Goal: Check status: Check status

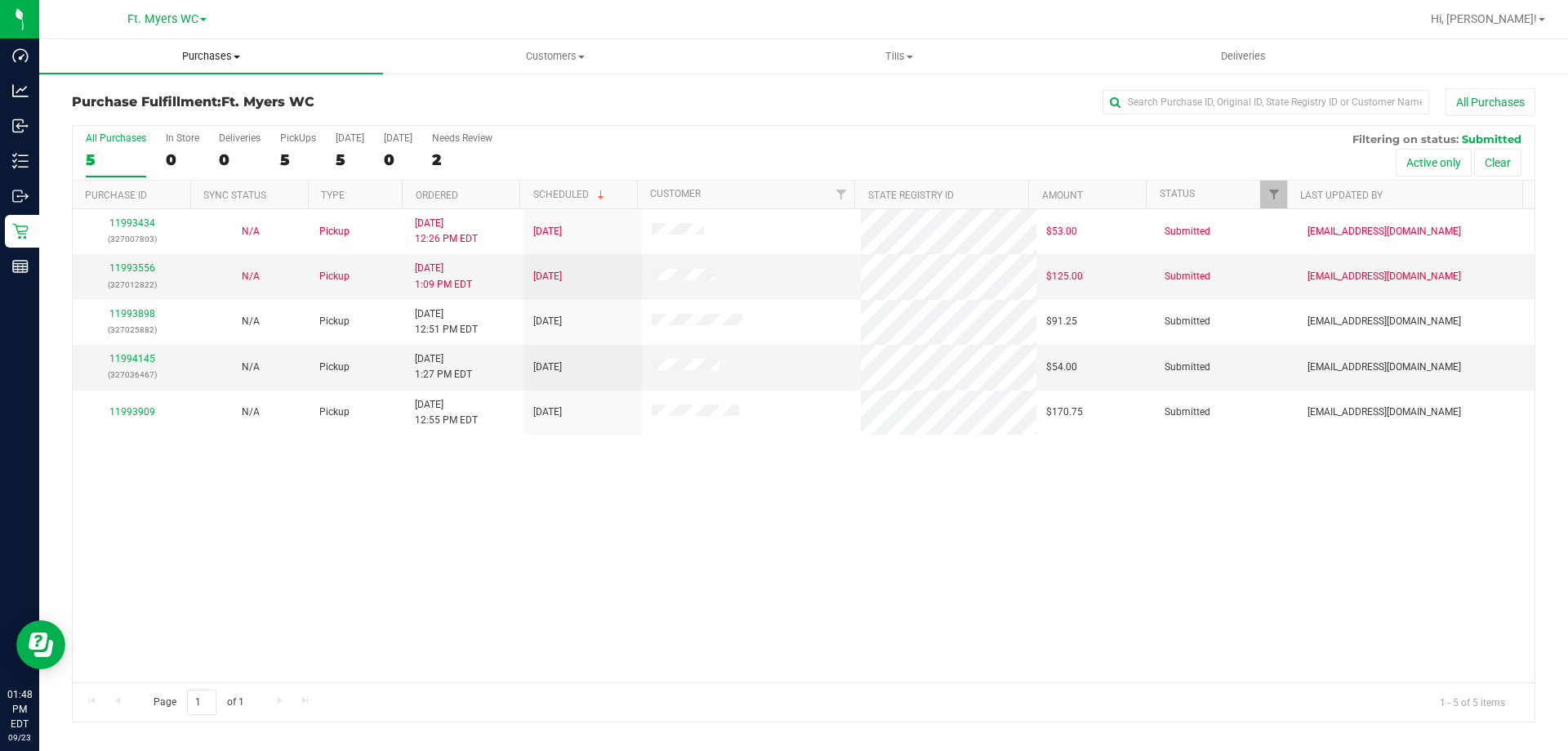
click at [259, 56] on span "Purchases" at bounding box center [211, 56] width 344 height 14
click at [207, 91] on li "Summary of purchases" at bounding box center [211, 98] width 344 height 19
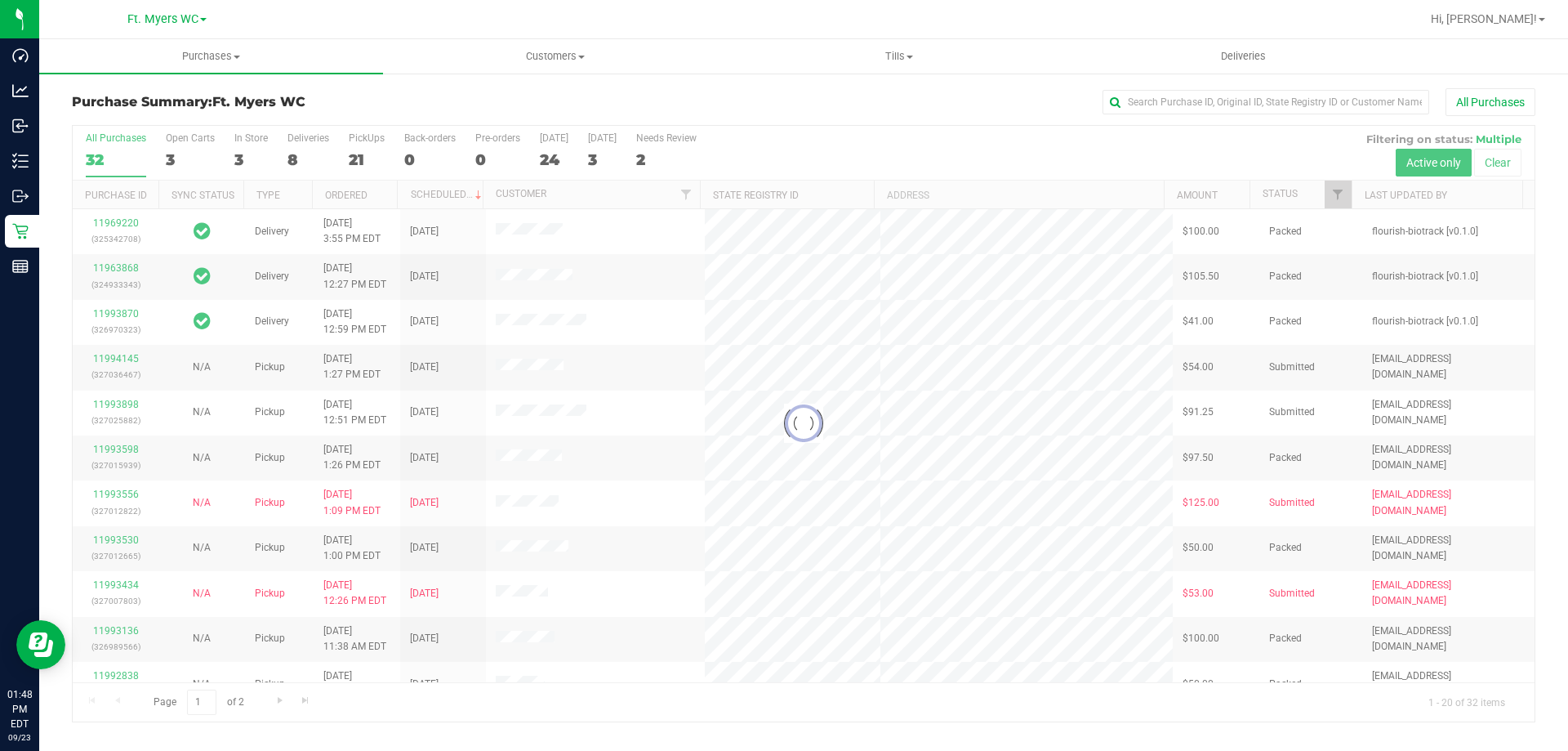
click at [365, 155] on div at bounding box center [803, 423] width 1462 height 596
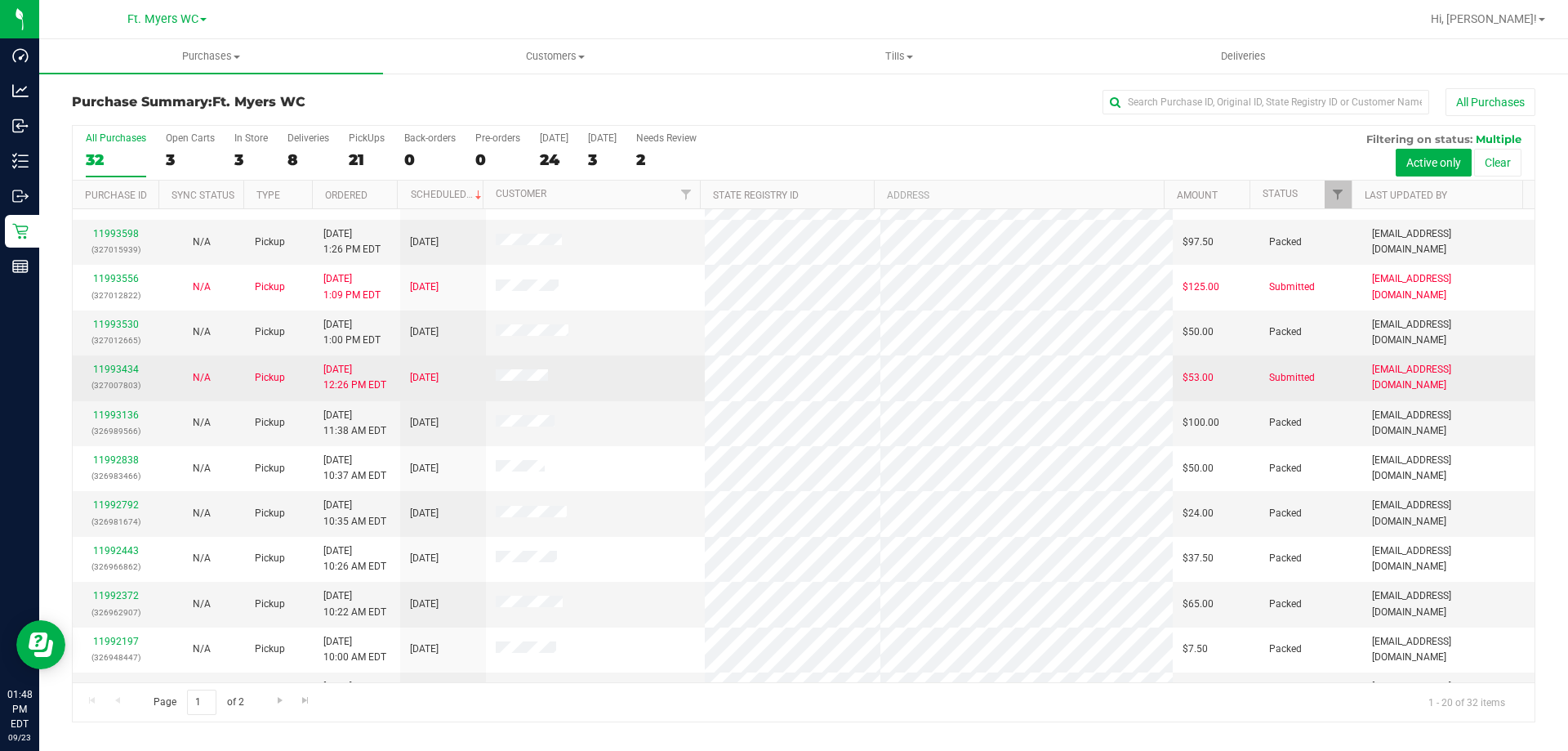
scroll to position [245, 0]
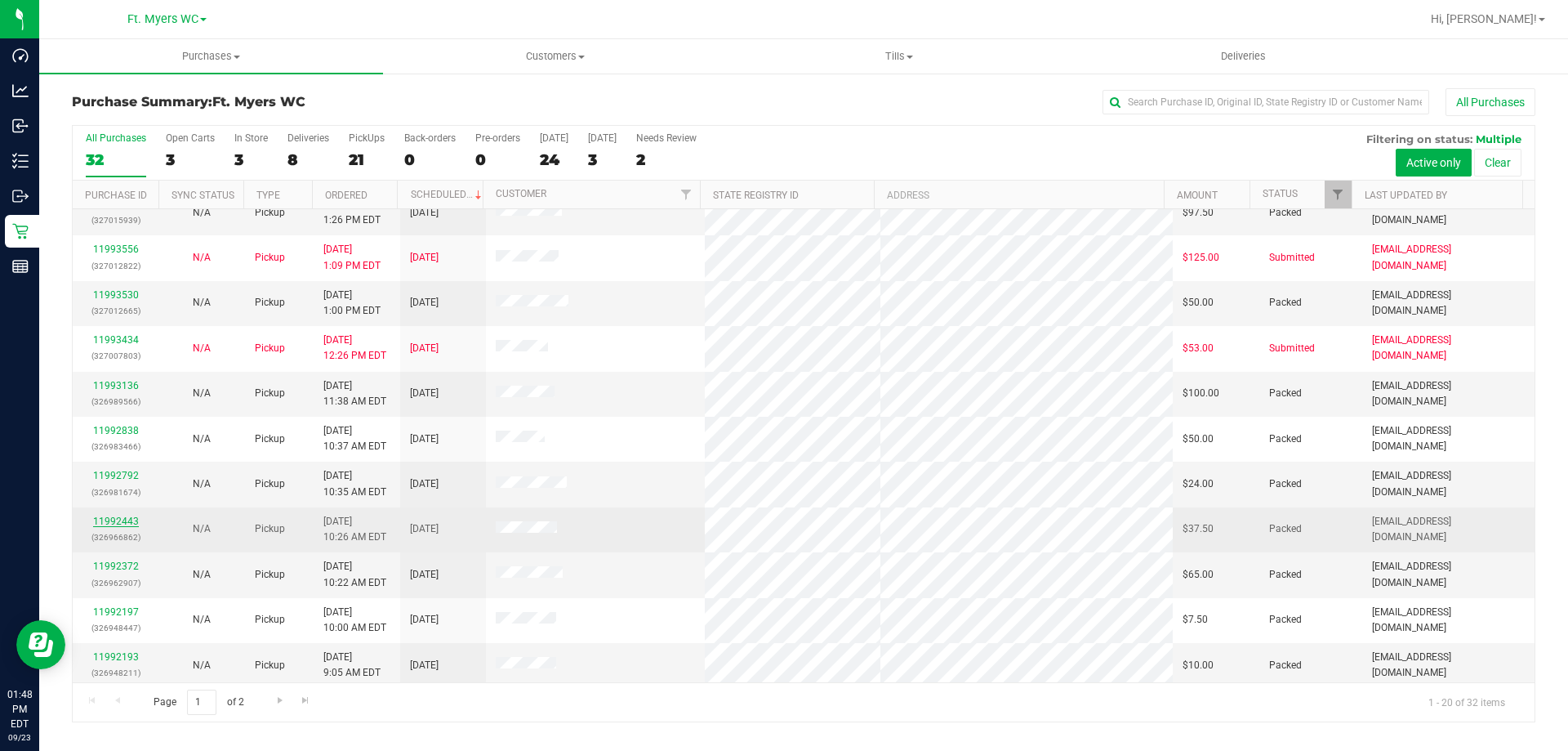
click at [125, 520] on link "11992443" at bounding box center [115, 521] width 45 height 12
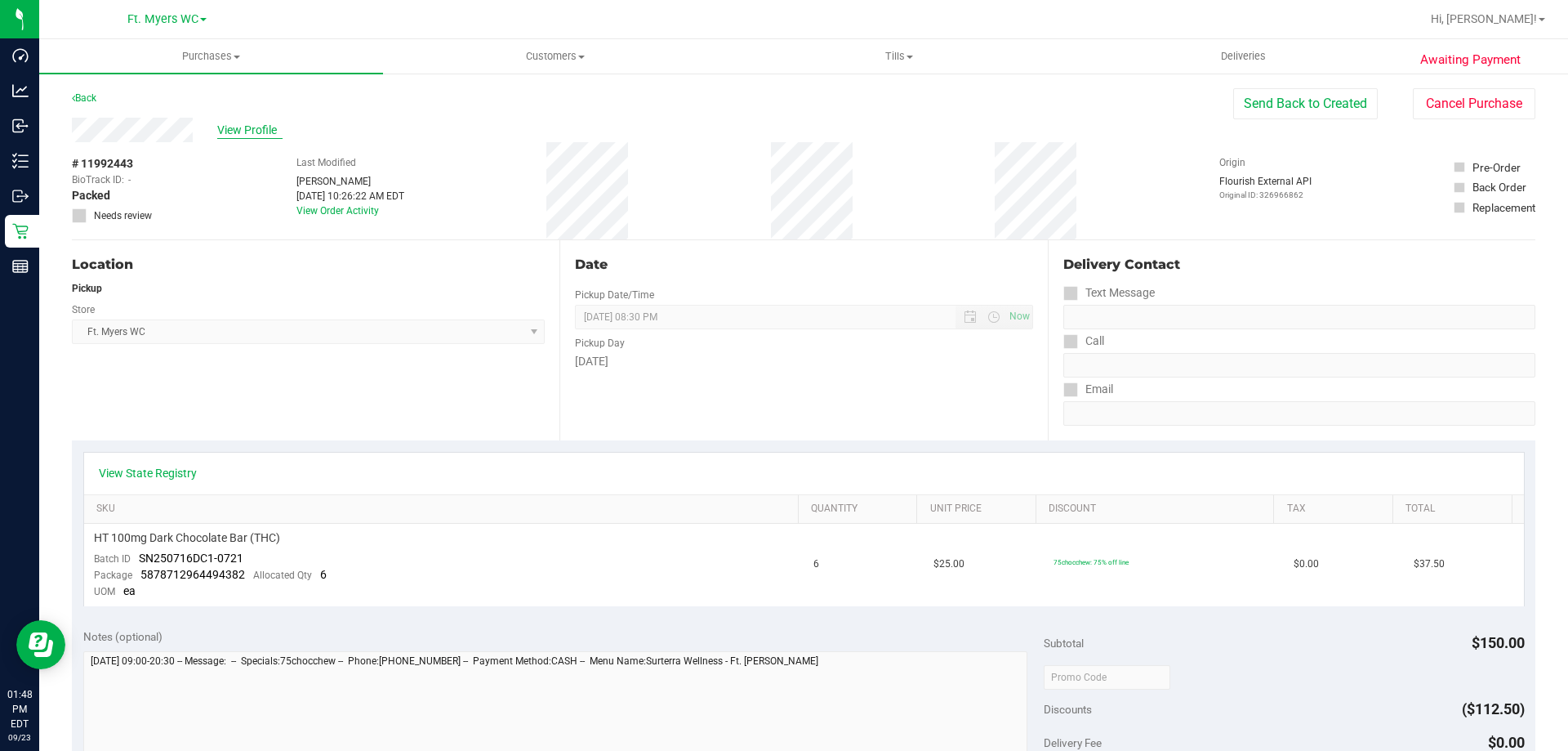
click at [270, 129] on span "View Profile" at bounding box center [250, 130] width 66 height 17
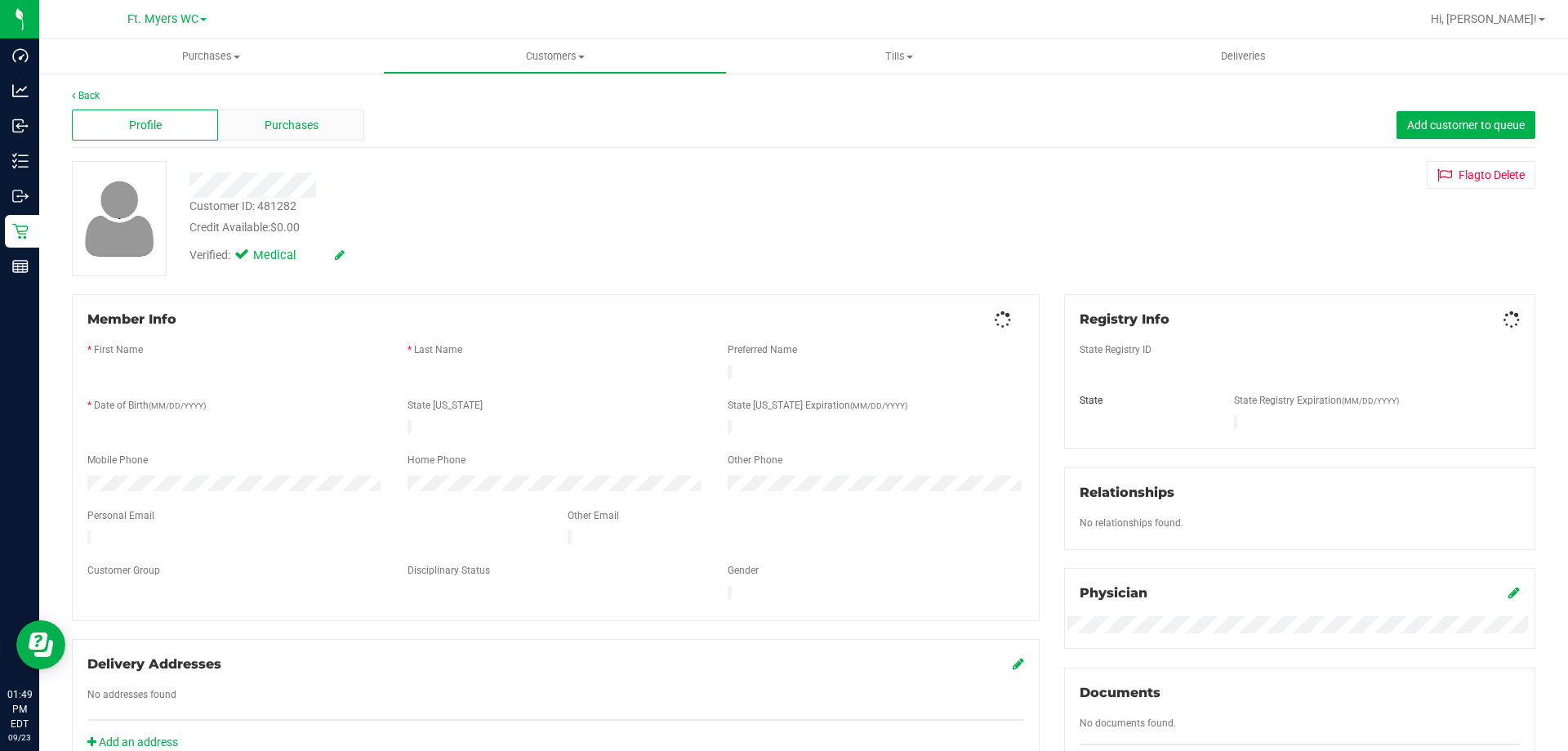
click at [289, 129] on span "Purchases" at bounding box center [291, 125] width 54 height 17
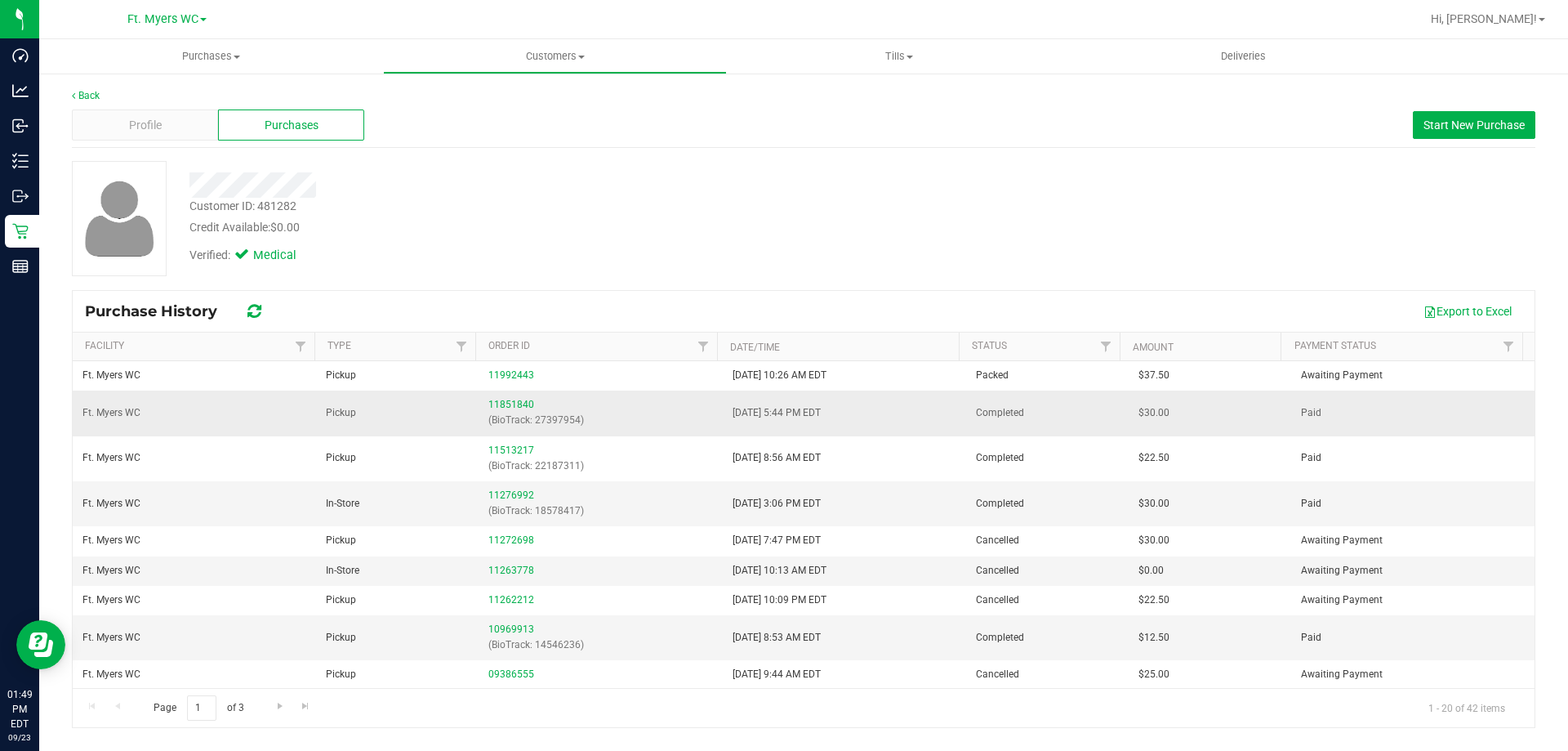
click at [499, 397] on div "11851840 (BioTrack: 27397954)" at bounding box center [600, 412] width 224 height 31
click at [504, 411] on div "11851840 (BioTrack: 27397954)" at bounding box center [600, 412] width 224 height 31
click at [506, 401] on link "11851840" at bounding box center [510, 404] width 45 height 12
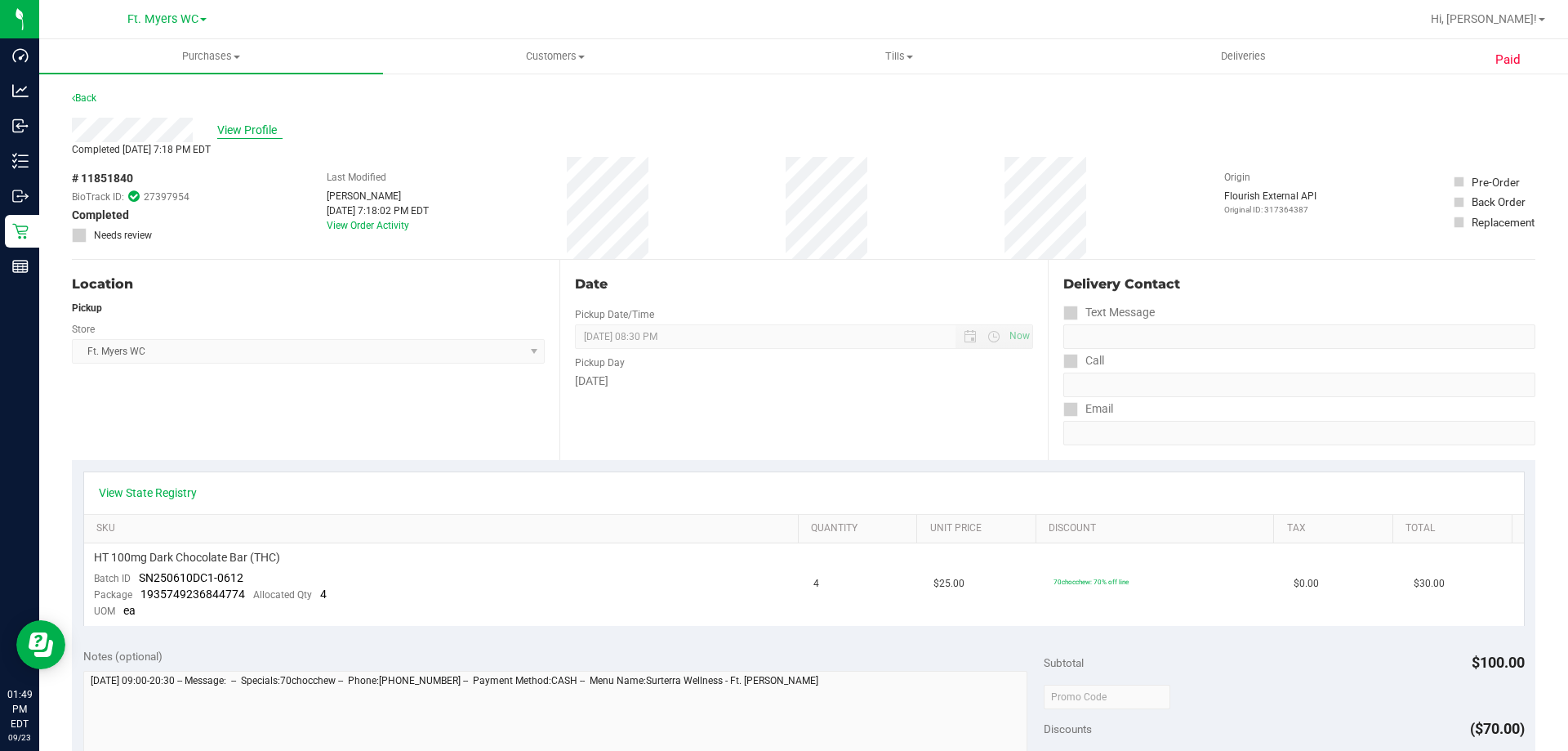
click at [259, 130] on span "View Profile" at bounding box center [250, 130] width 66 height 17
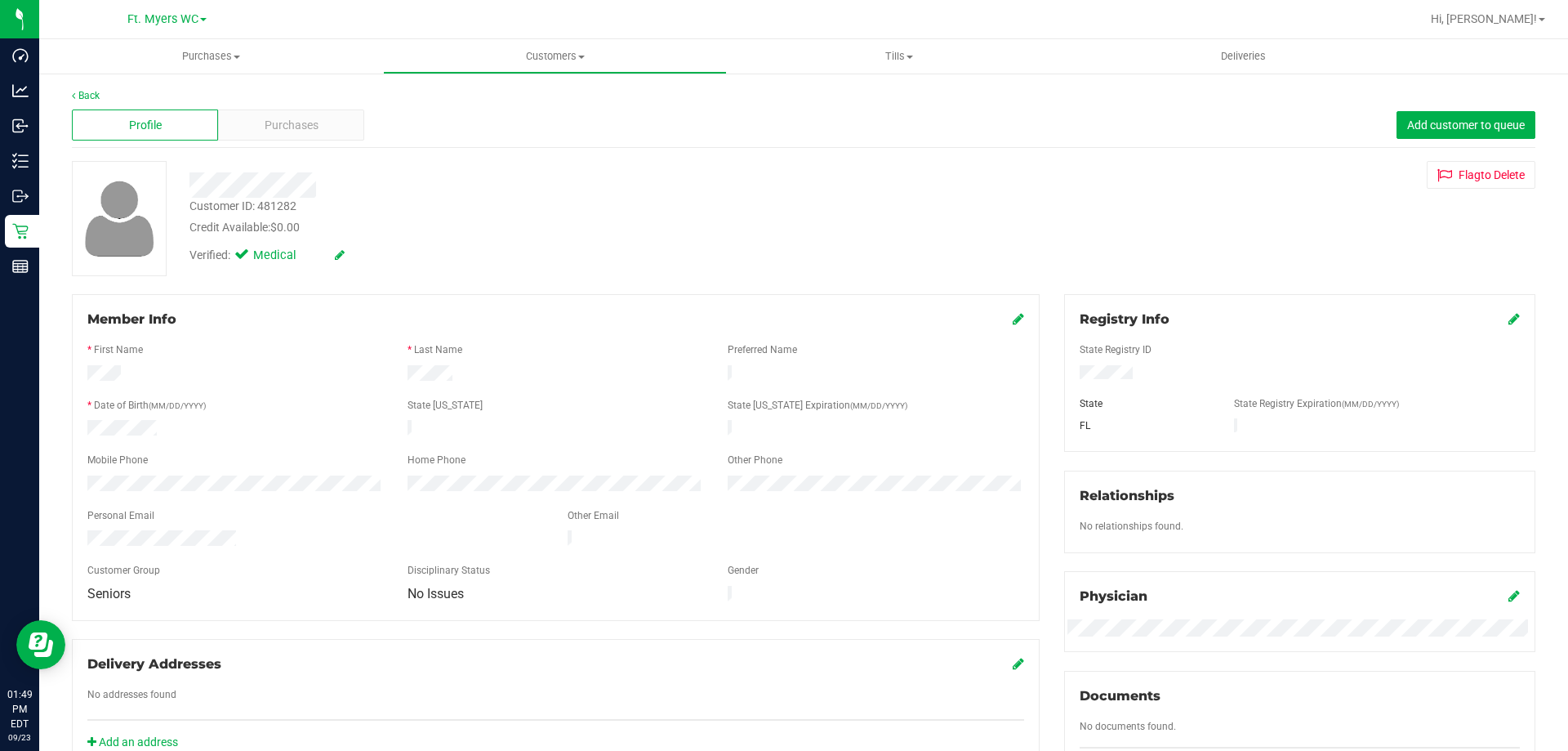
click at [270, 139] on div "Purchases" at bounding box center [290, 125] width 146 height 31
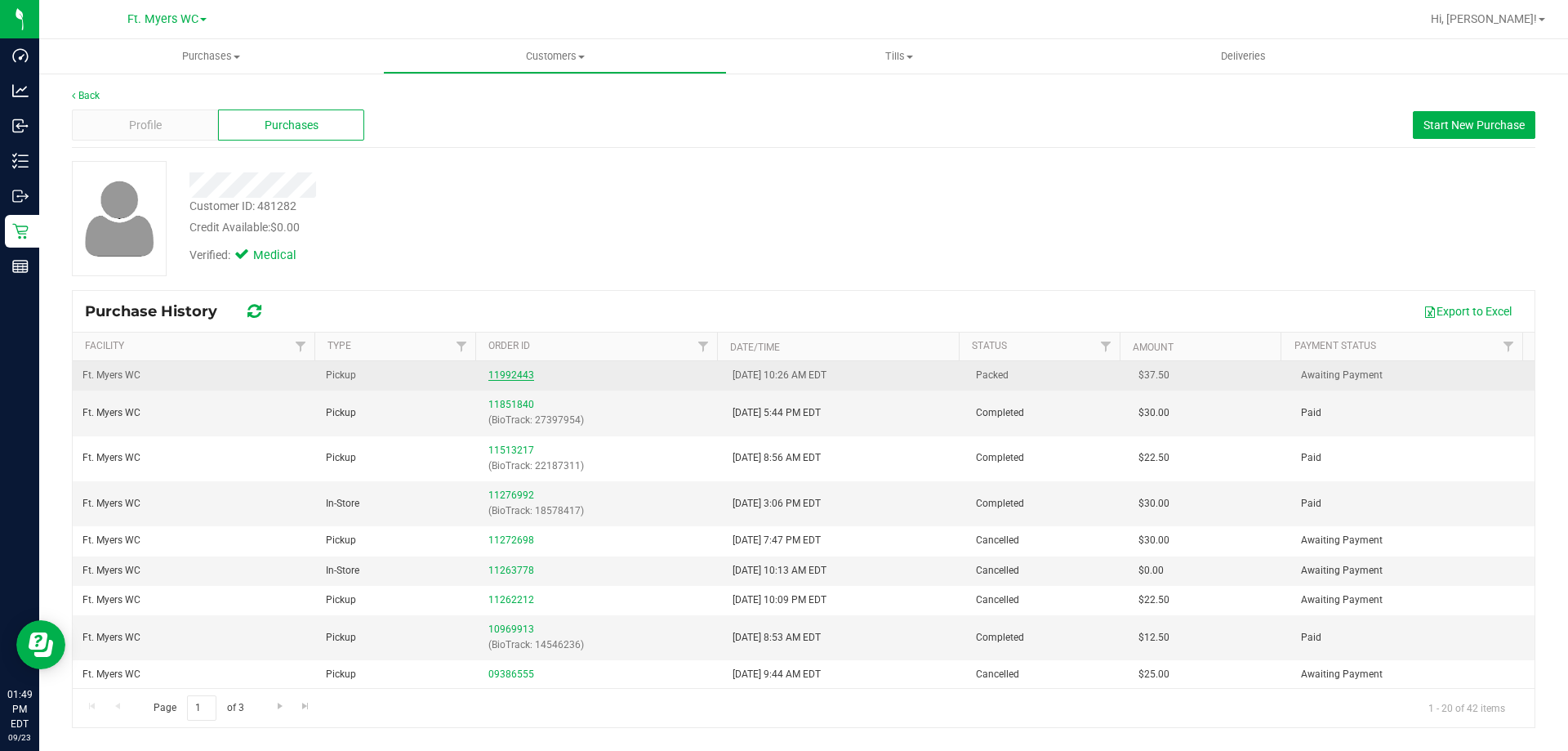
click at [517, 372] on link "11992443" at bounding box center [510, 375] width 45 height 12
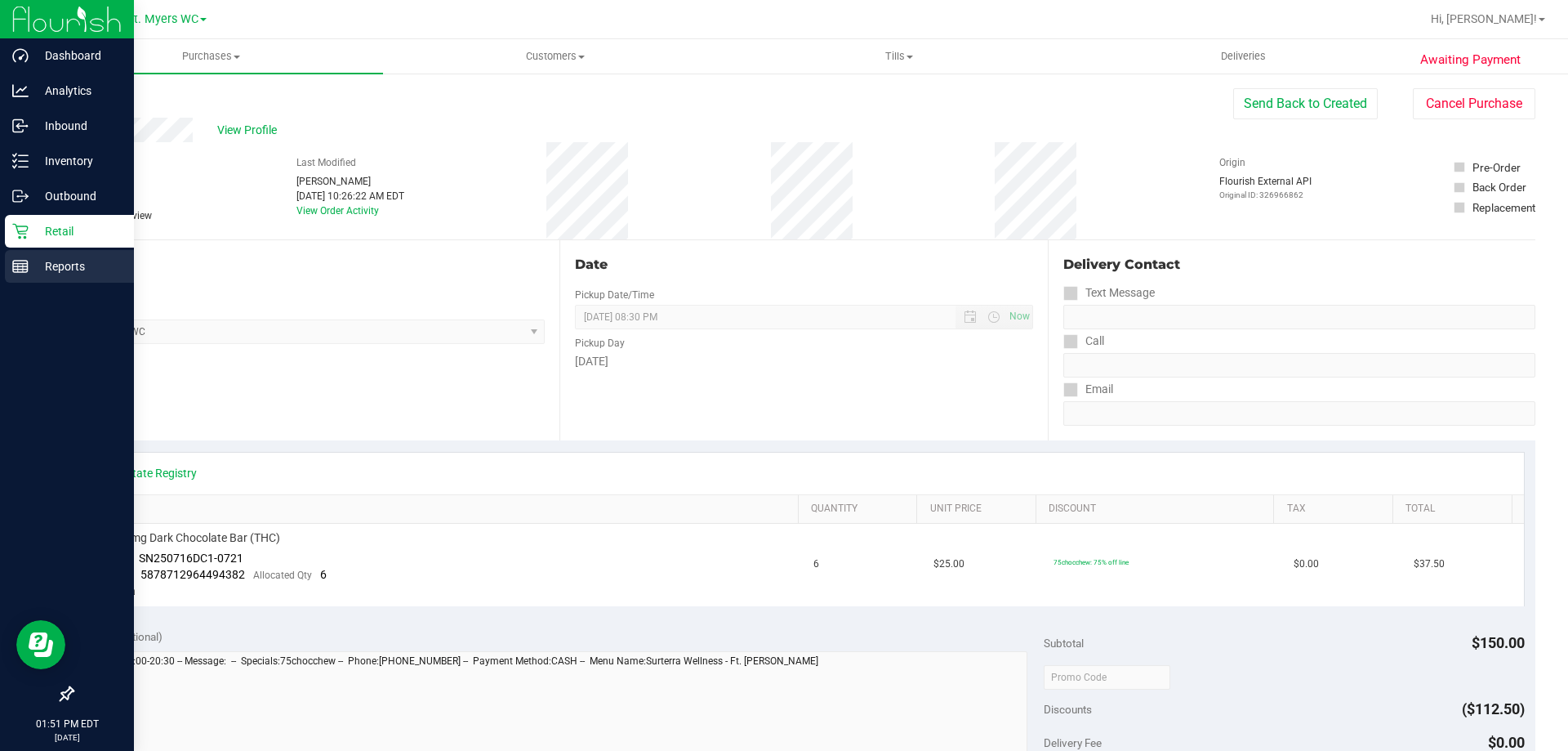
click at [53, 262] on p "Reports" at bounding box center [78, 266] width 98 height 19
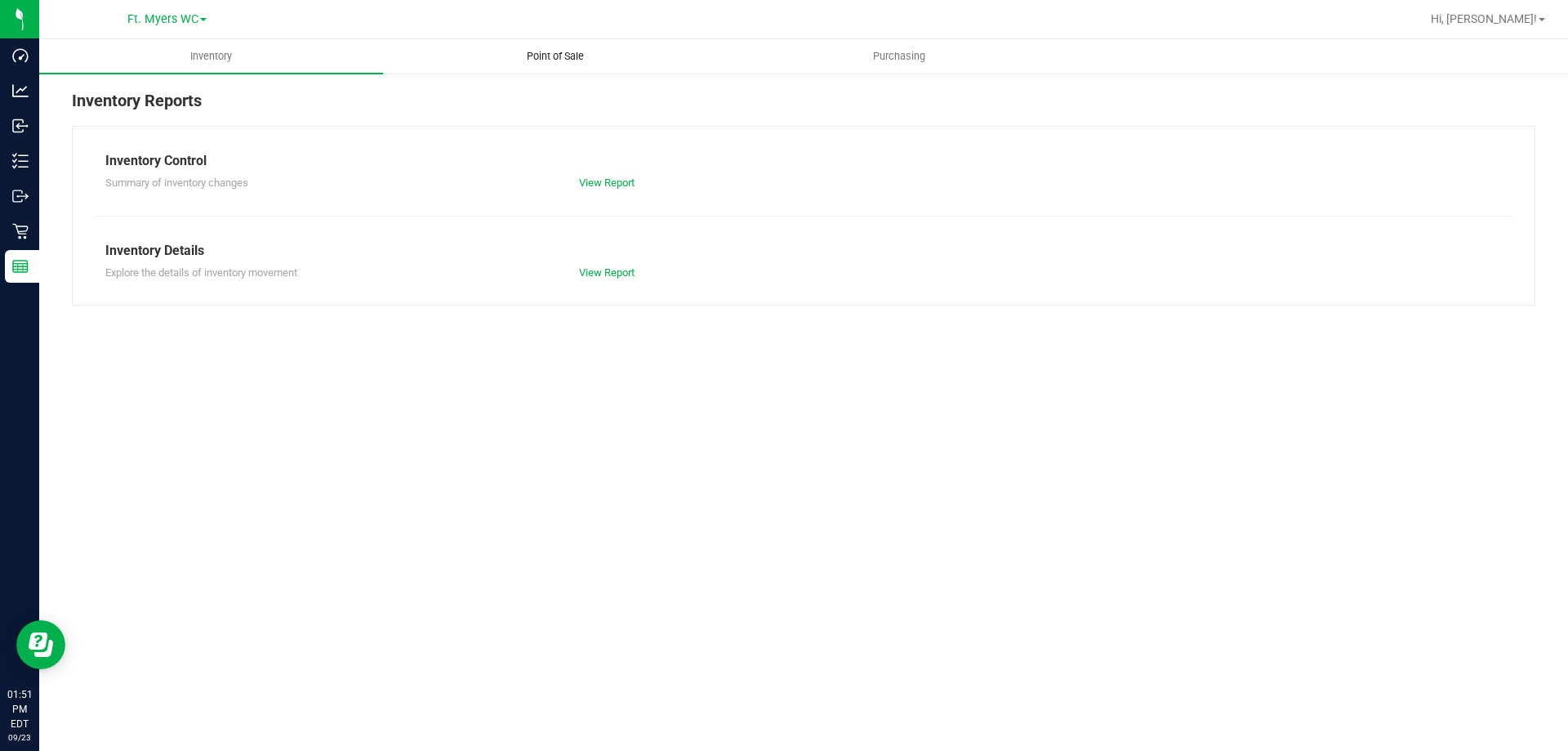
click at [581, 52] on span "Point of Sale" at bounding box center [555, 56] width 101 height 14
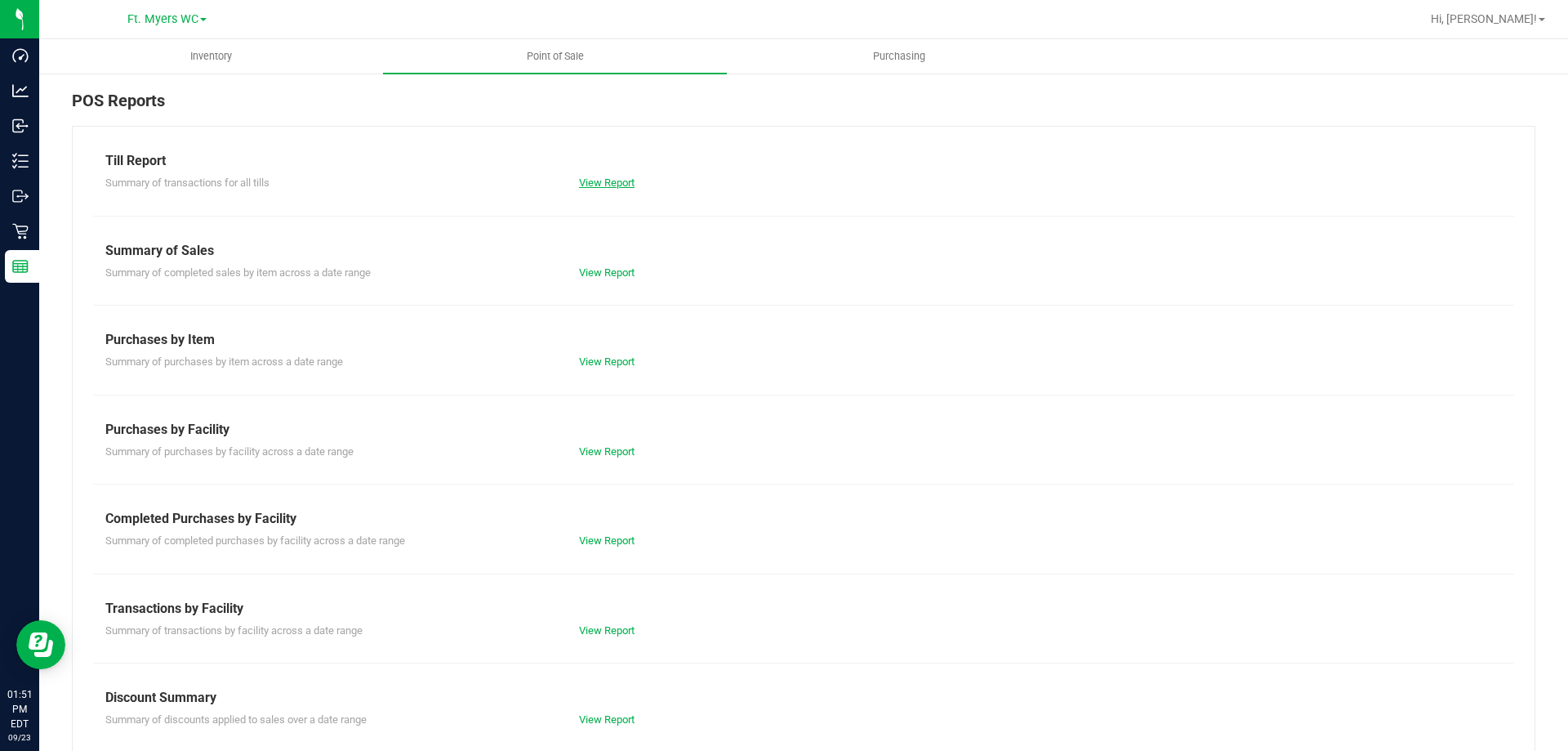
click at [628, 178] on link "View Report" at bounding box center [607, 182] width 56 height 13
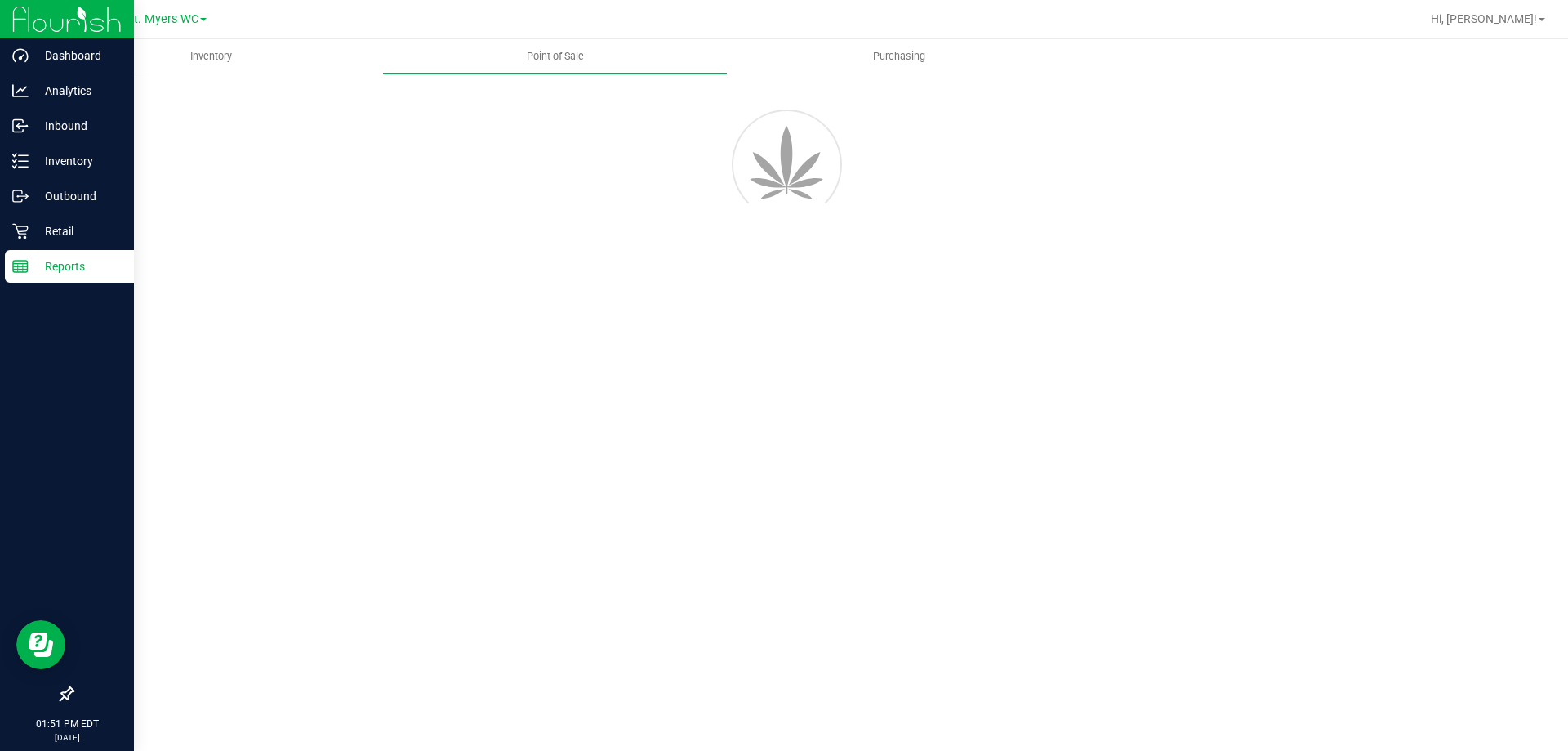
click at [58, 264] on p "Reports" at bounding box center [78, 266] width 98 height 19
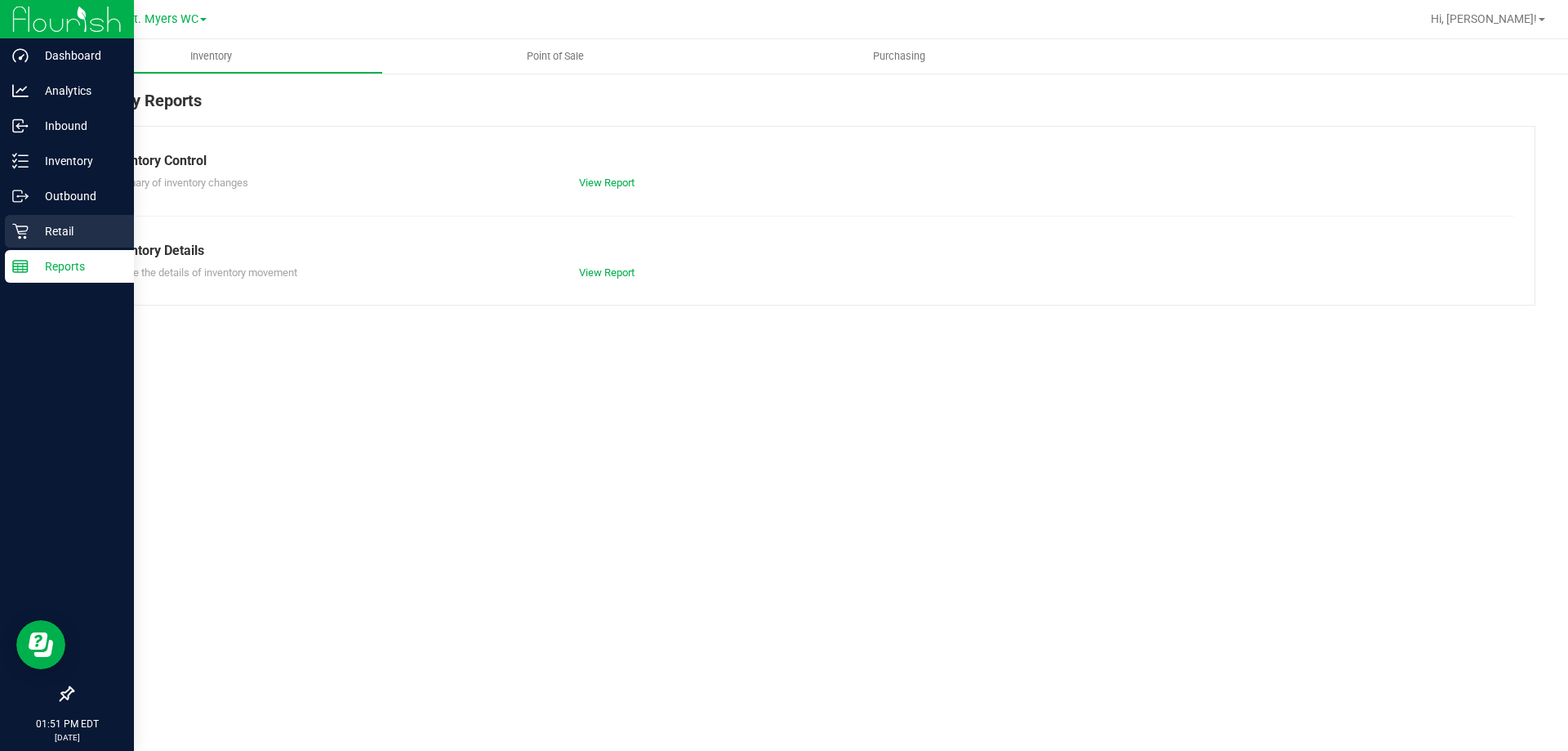
click at [29, 231] on p "Retail" at bounding box center [78, 231] width 98 height 19
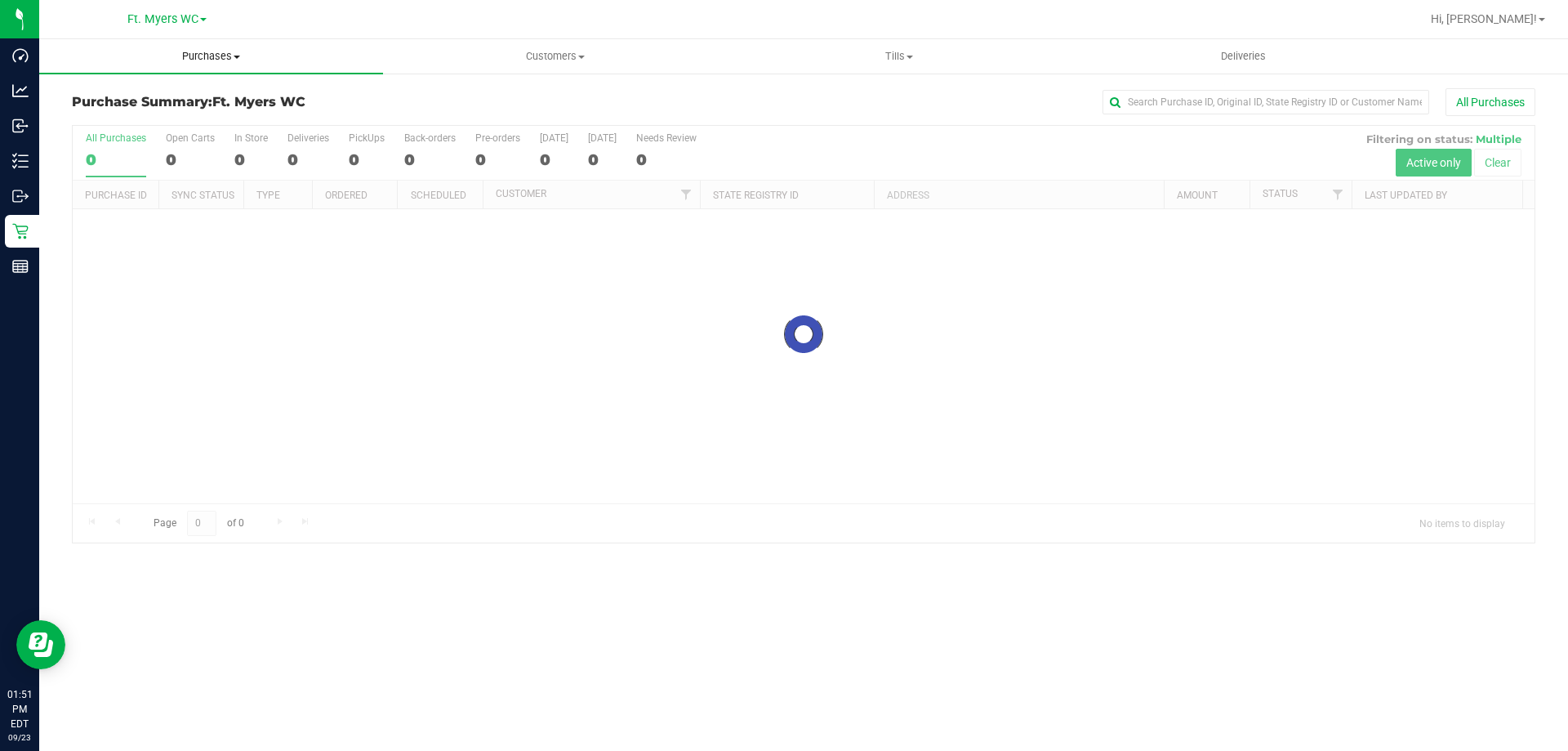
click at [255, 52] on span "Purchases" at bounding box center [211, 56] width 344 height 14
click at [190, 131] on li "All purchases" at bounding box center [211, 138] width 344 height 19
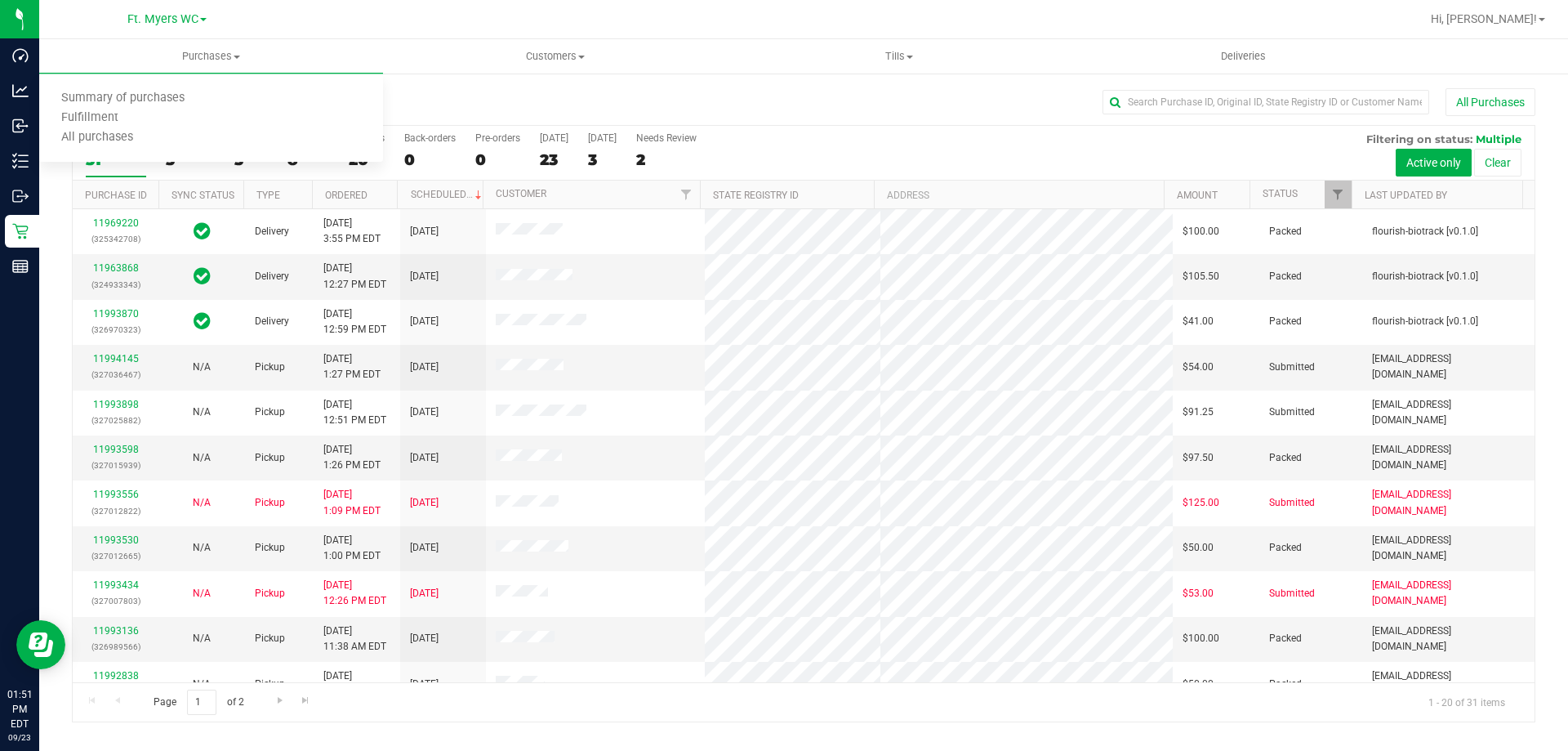
click at [536, 86] on div "Purchase Summary: Ft. [PERSON_NAME] All Purchases All Purchases 31 Open Carts 3…" at bounding box center [804, 404] width 1528 height 666
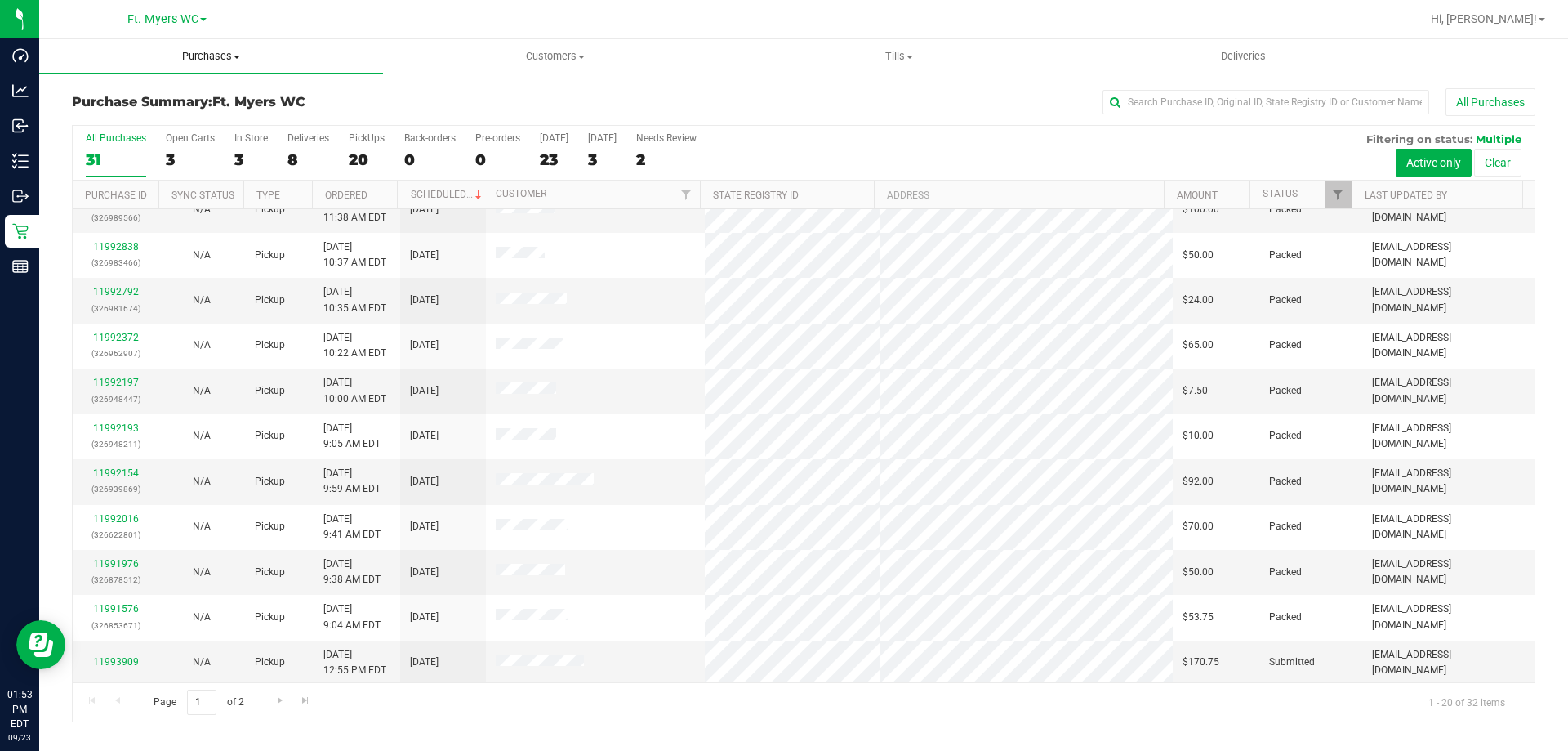
scroll to position [431, 0]
click at [263, 59] on span "Purchases" at bounding box center [211, 56] width 344 height 14
click at [199, 136] on li "All purchases" at bounding box center [211, 138] width 344 height 19
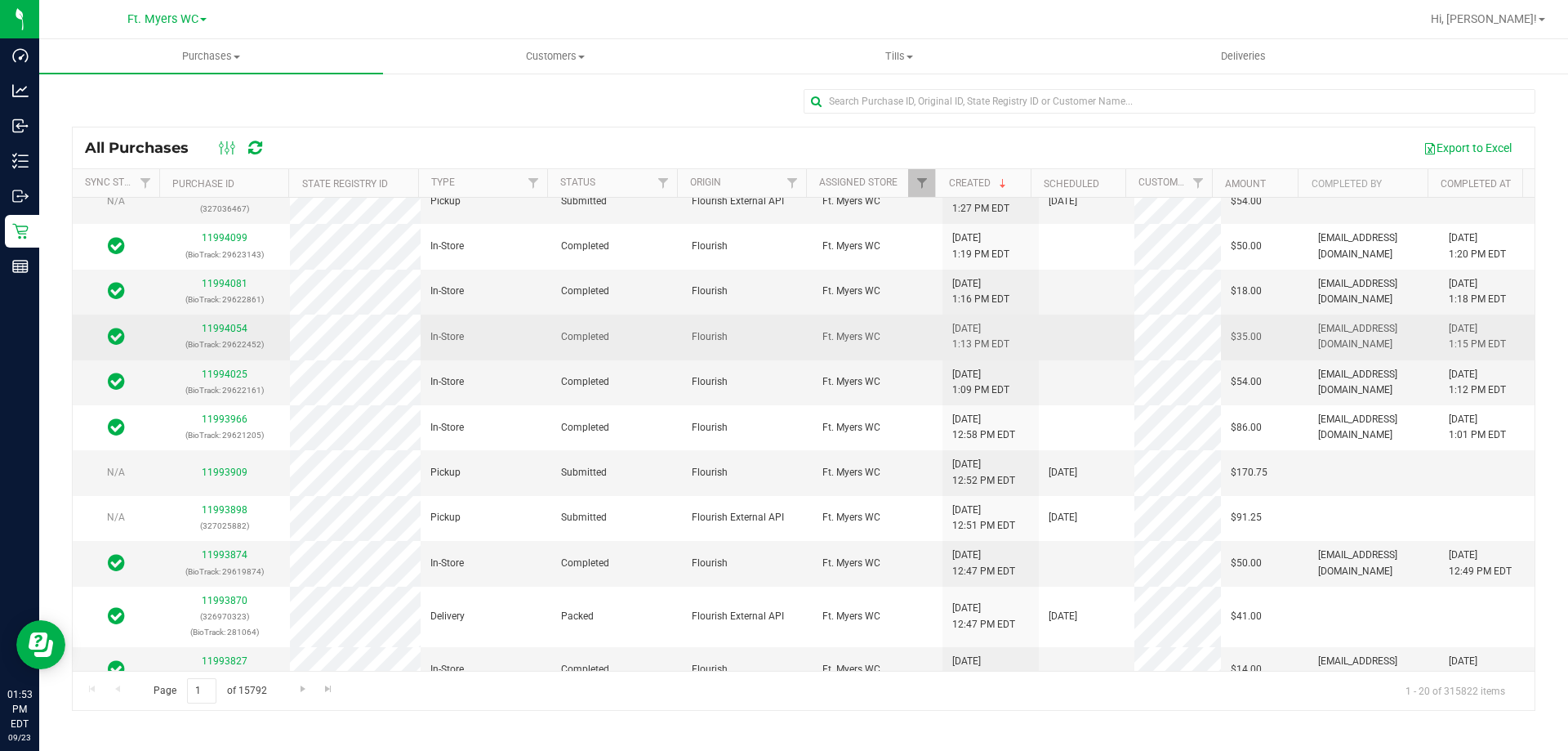
scroll to position [463, 0]
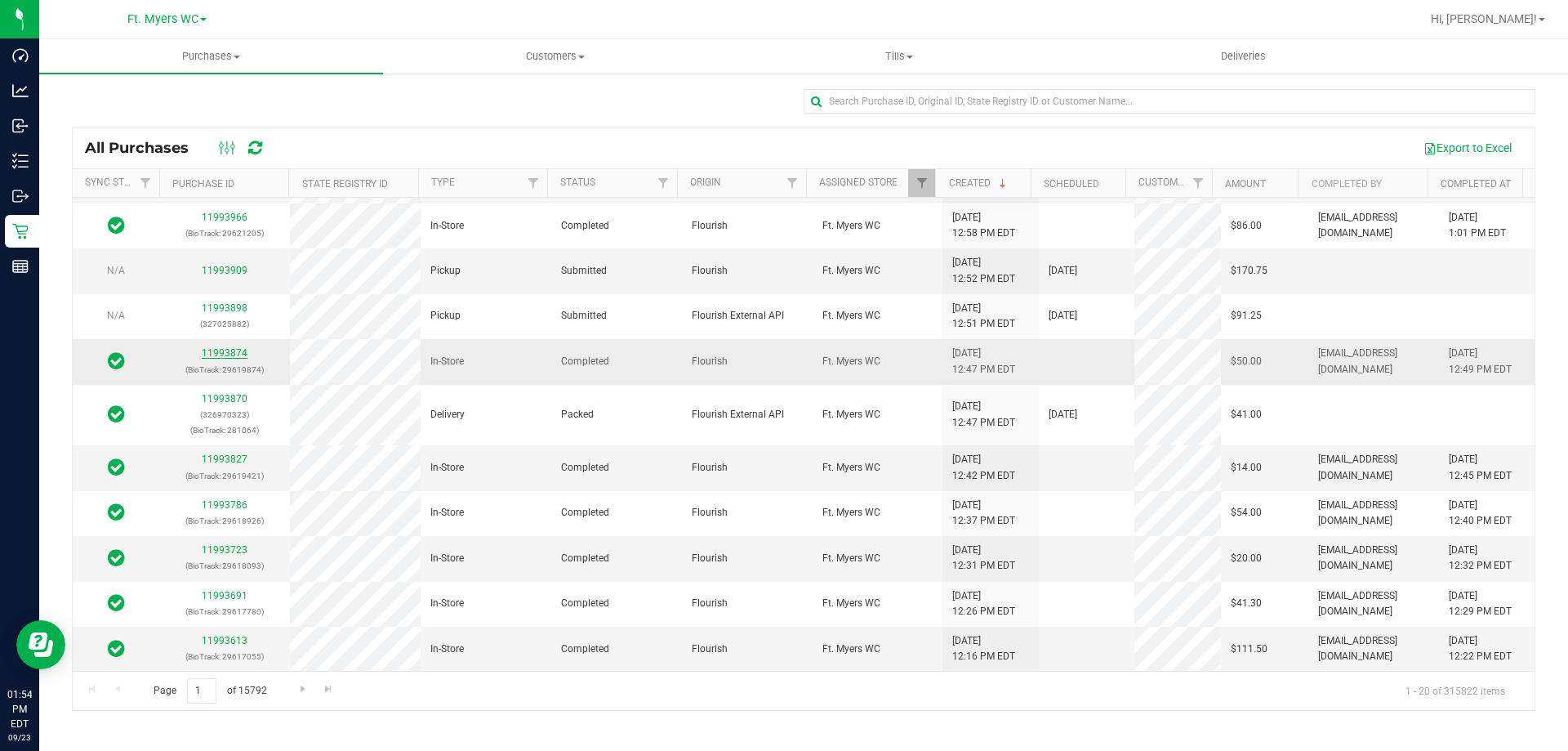
click at [234, 349] on link "11993874" at bounding box center [224, 353] width 45 height 12
click at [298, 700] on link "Go to the next page" at bounding box center [302, 688] width 24 height 22
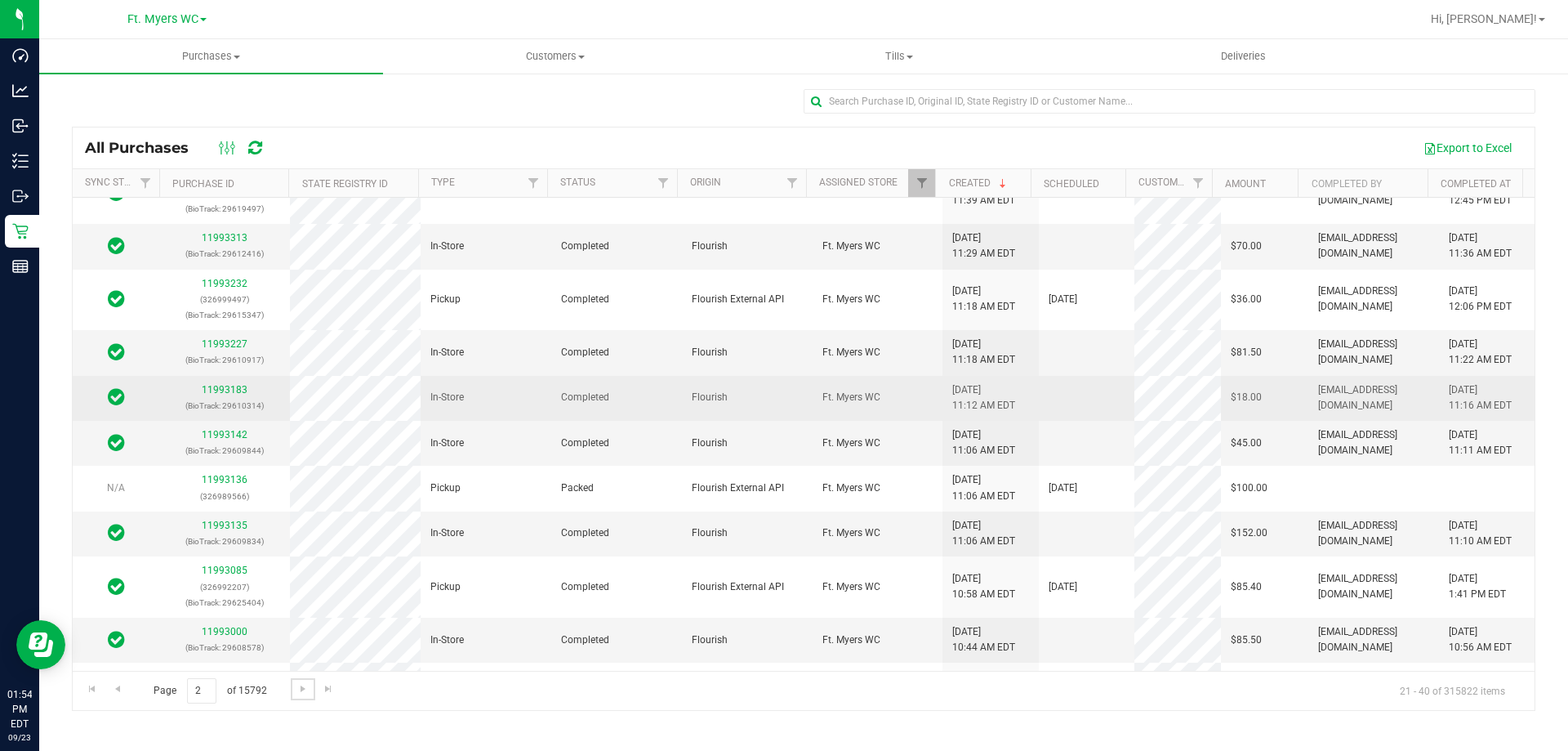
scroll to position [245, 0]
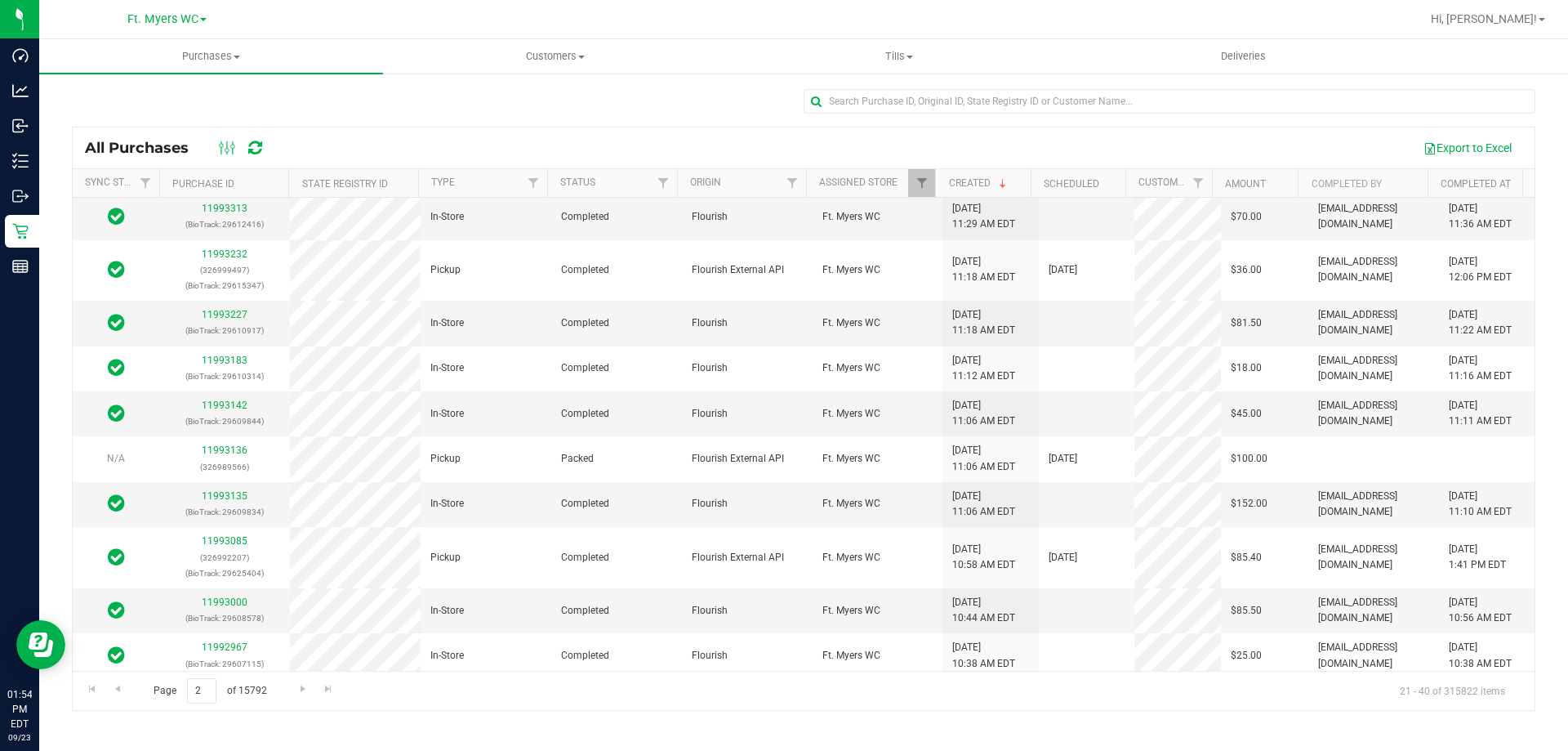
click at [211, 36] on nav "Ft. [PERSON_NAME] Hi, [PERSON_NAME]!" at bounding box center [804, 19] width 1528 height 40
click at [208, 53] on span "Purchases" at bounding box center [211, 56] width 344 height 14
click at [163, 114] on li "Fulfillment" at bounding box center [211, 119] width 344 height 19
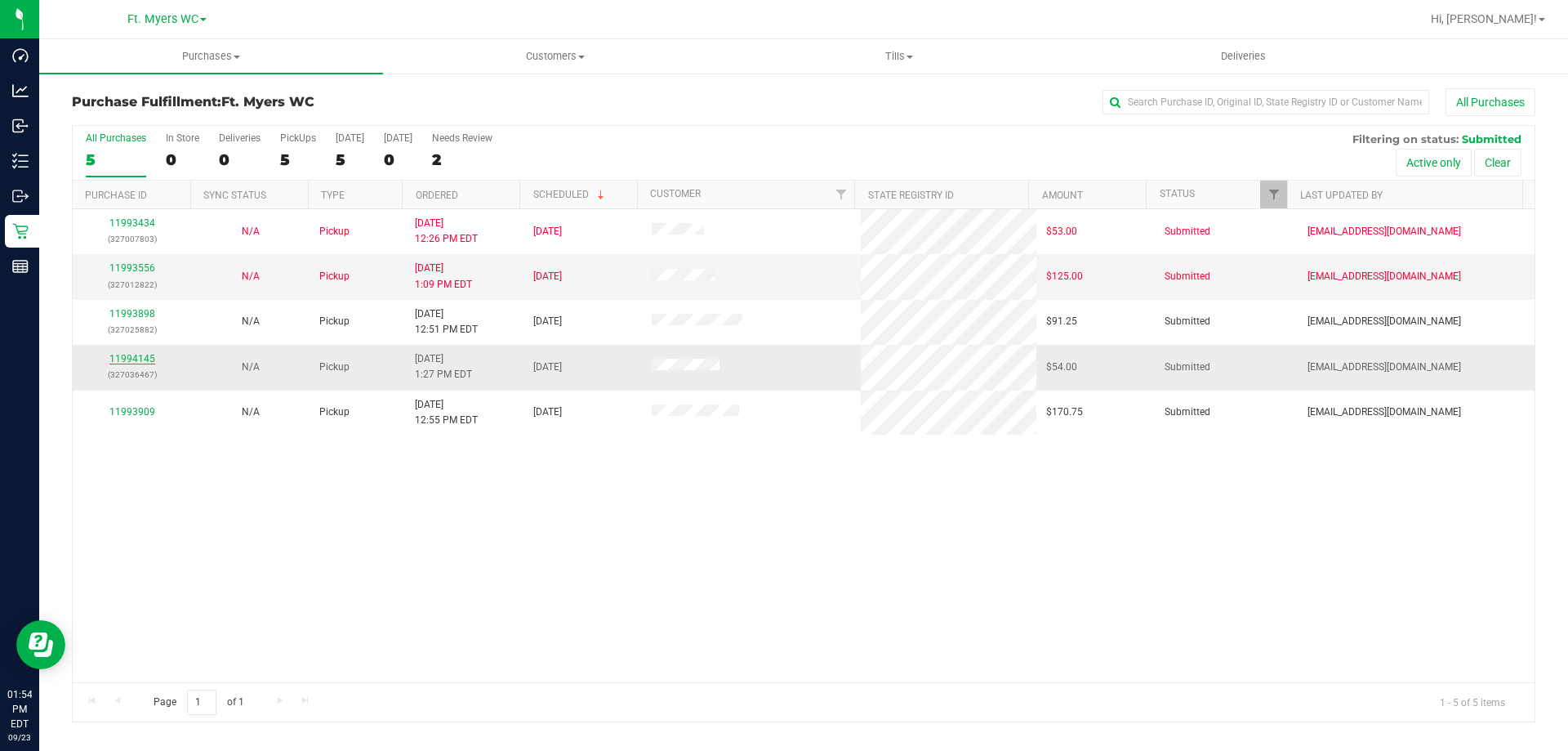
click at [141, 356] on link "11994145" at bounding box center [131, 359] width 45 height 12
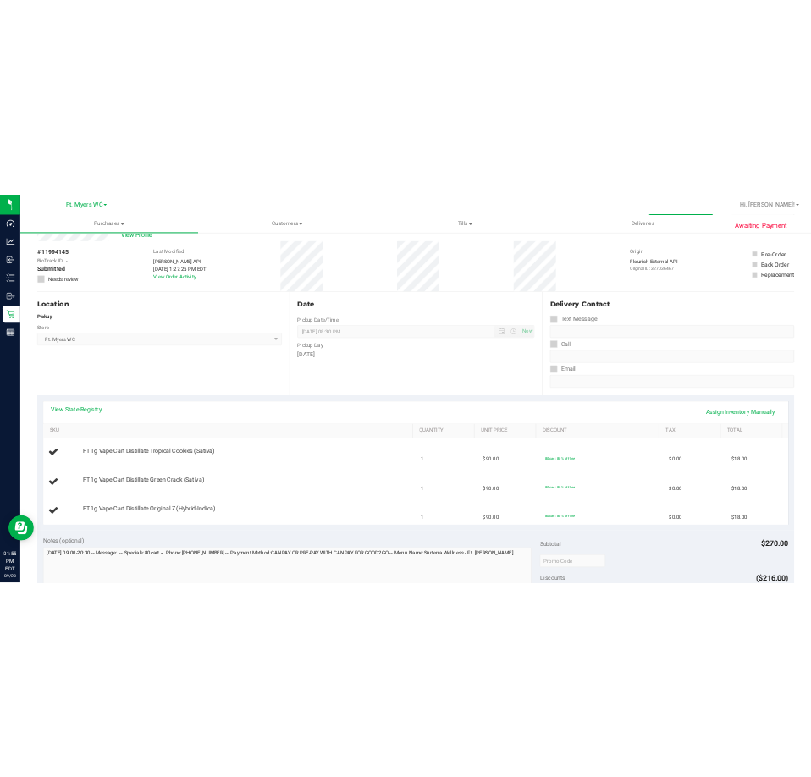
scroll to position [85, 0]
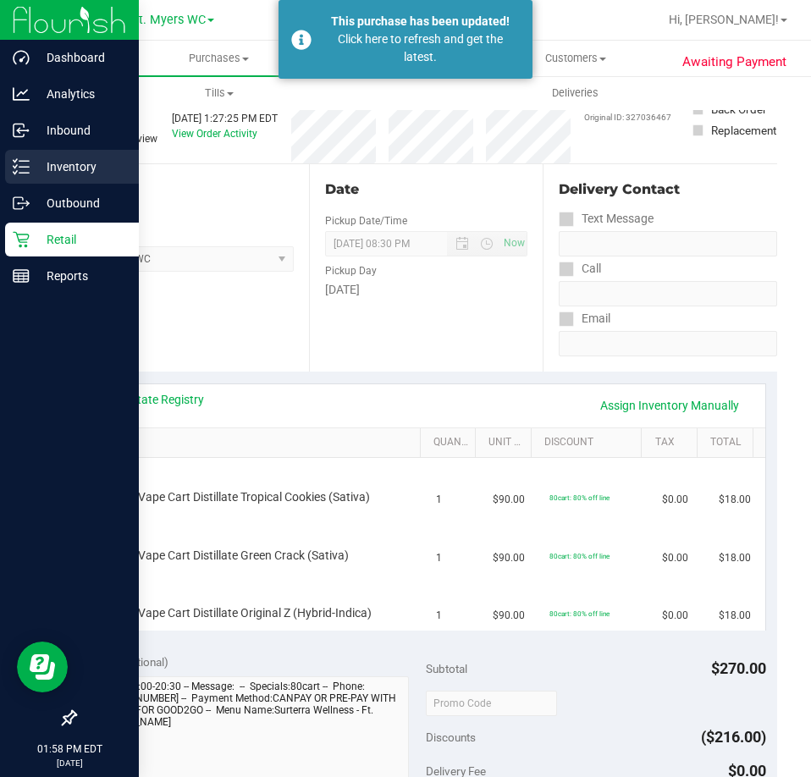
click at [12, 168] on div "Inventory" at bounding box center [72, 167] width 134 height 34
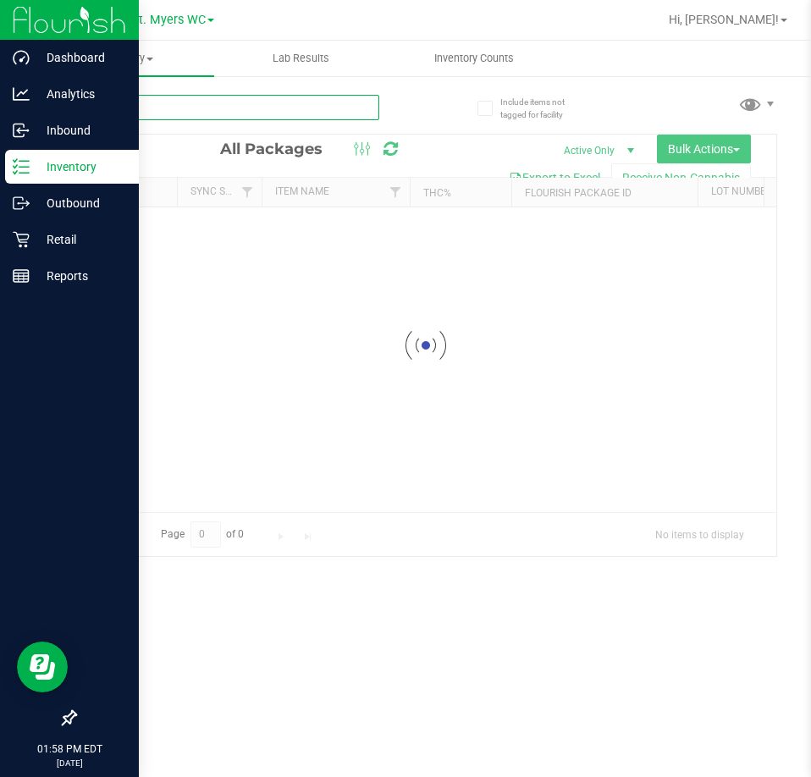
click at [144, 116] on input "text" at bounding box center [226, 107] width 305 height 25
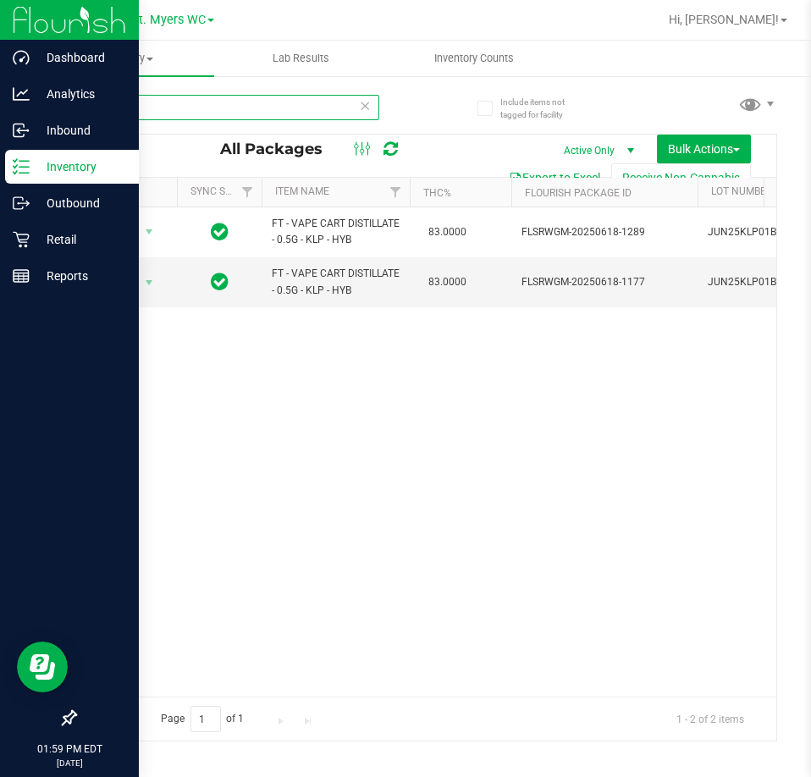
type input "klp"
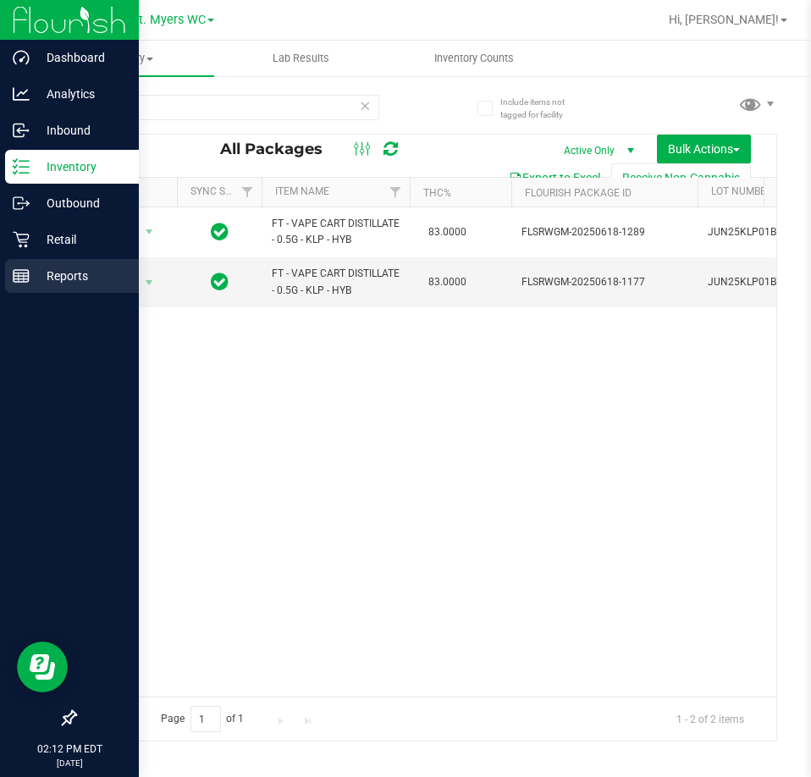
click at [75, 287] on div "Reports" at bounding box center [72, 276] width 134 height 34
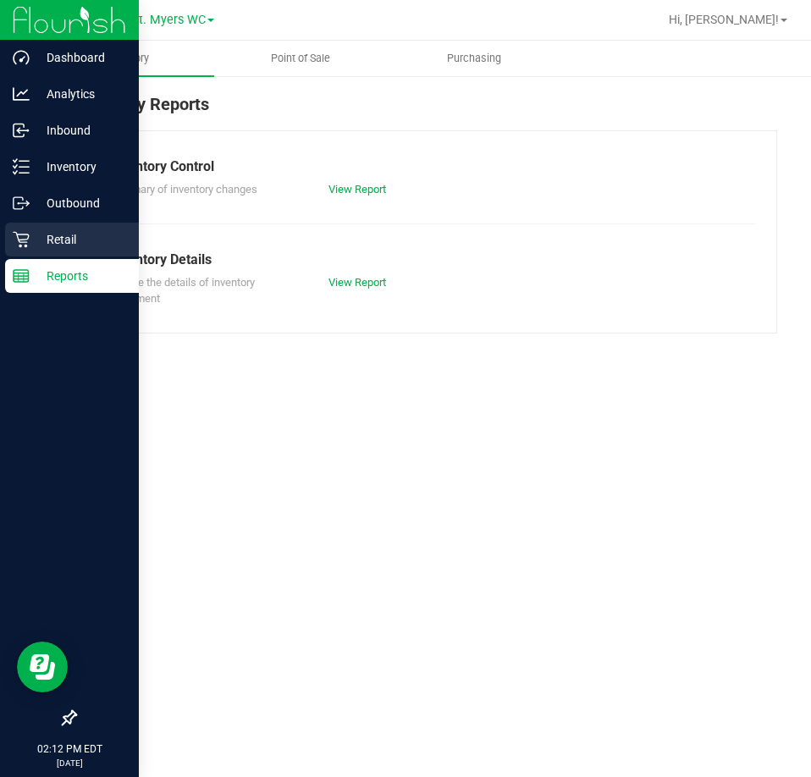
click at [37, 232] on p "Retail" at bounding box center [81, 239] width 102 height 20
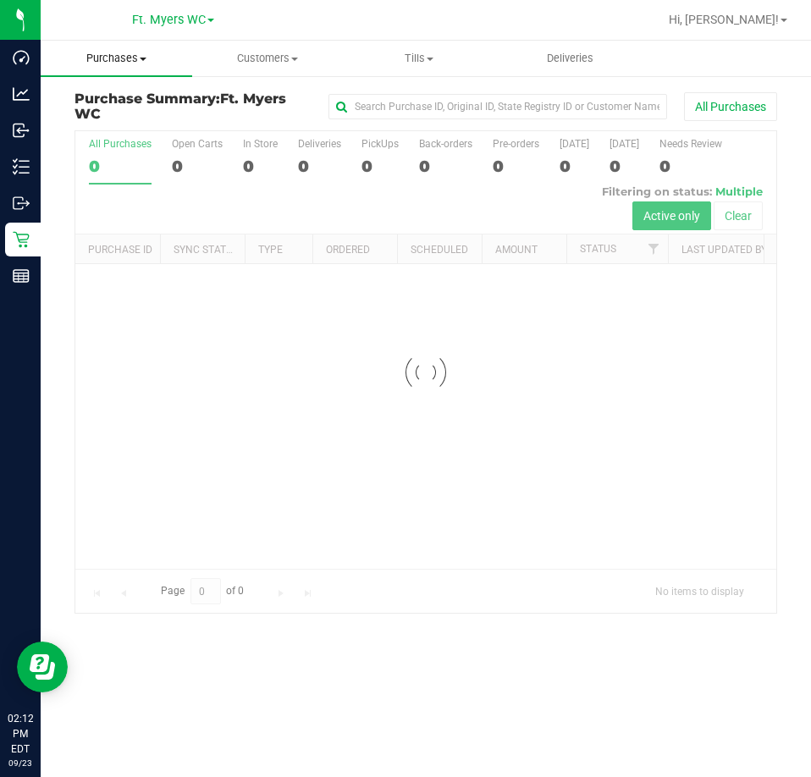
click at [135, 48] on uib-tab-heading "Purchases Summary of purchases Fulfillment All purchases" at bounding box center [116, 59] width 151 height 36
click at [135, 141] on span "All purchases" at bounding box center [101, 142] width 120 height 14
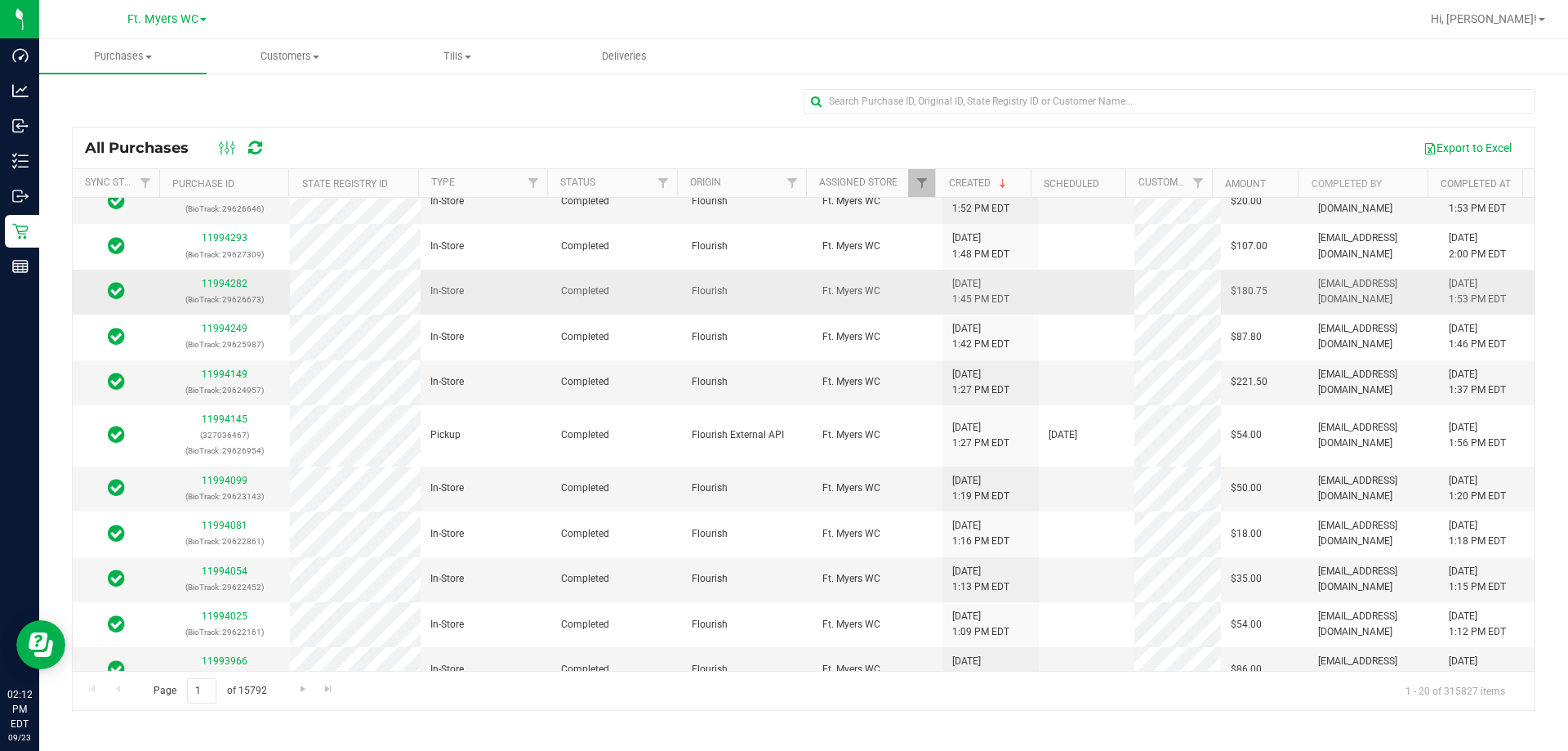
scroll to position [82, 0]
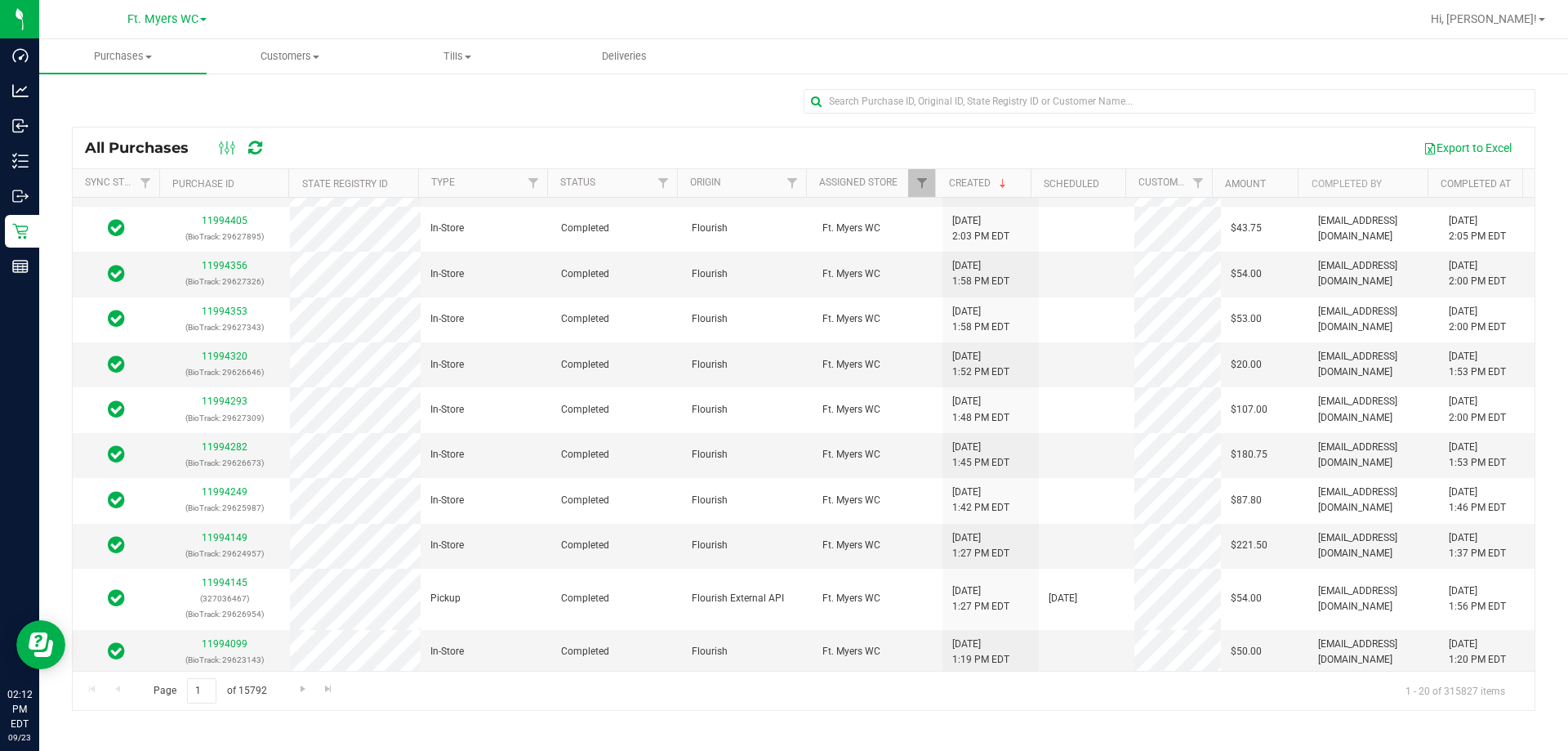
click at [1492, 189] on th "Completed At" at bounding box center [1474, 183] width 95 height 29
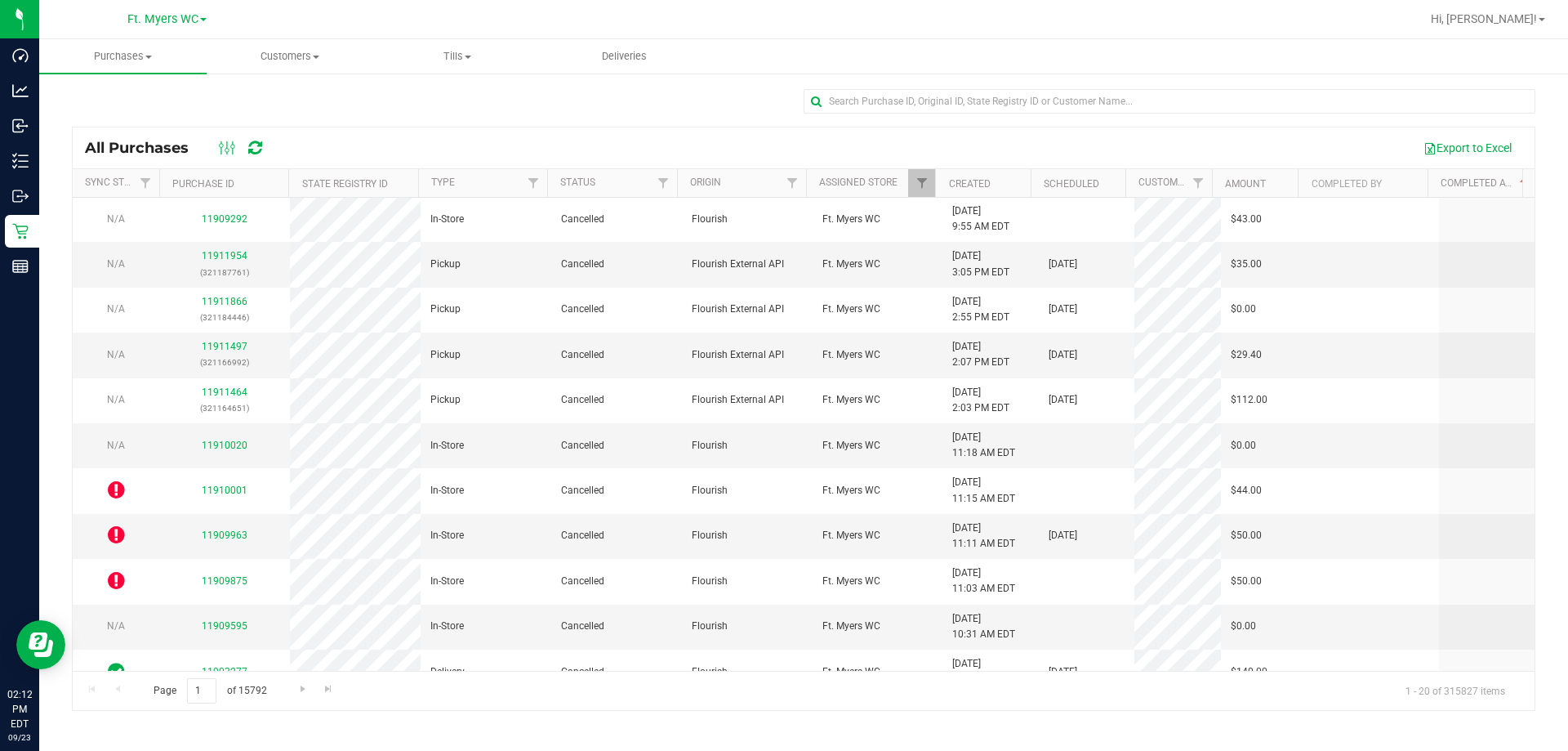
scroll to position [0, 0]
click at [1488, 193] on th "Completed At" at bounding box center [1474, 183] width 95 height 29
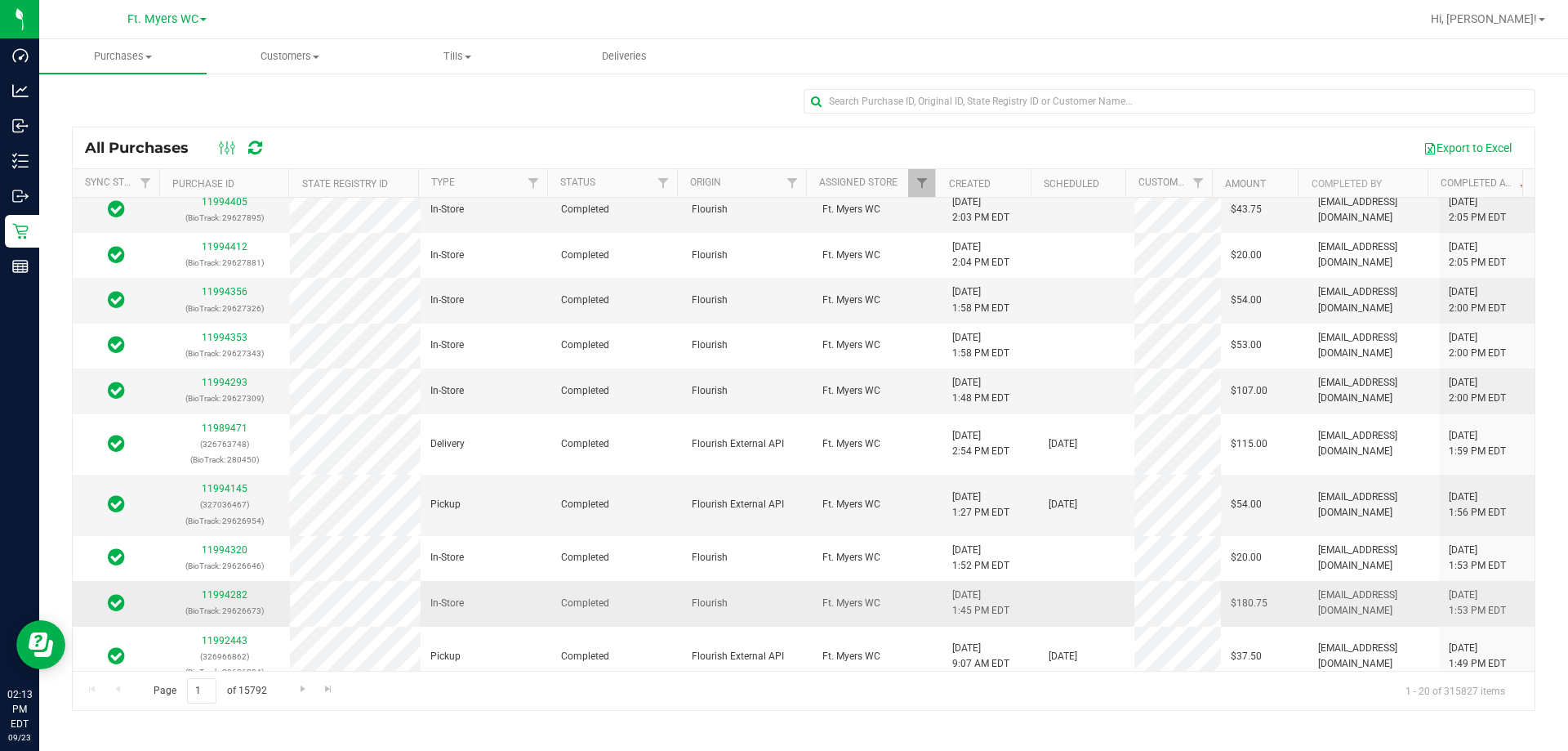
scroll to position [245, 0]
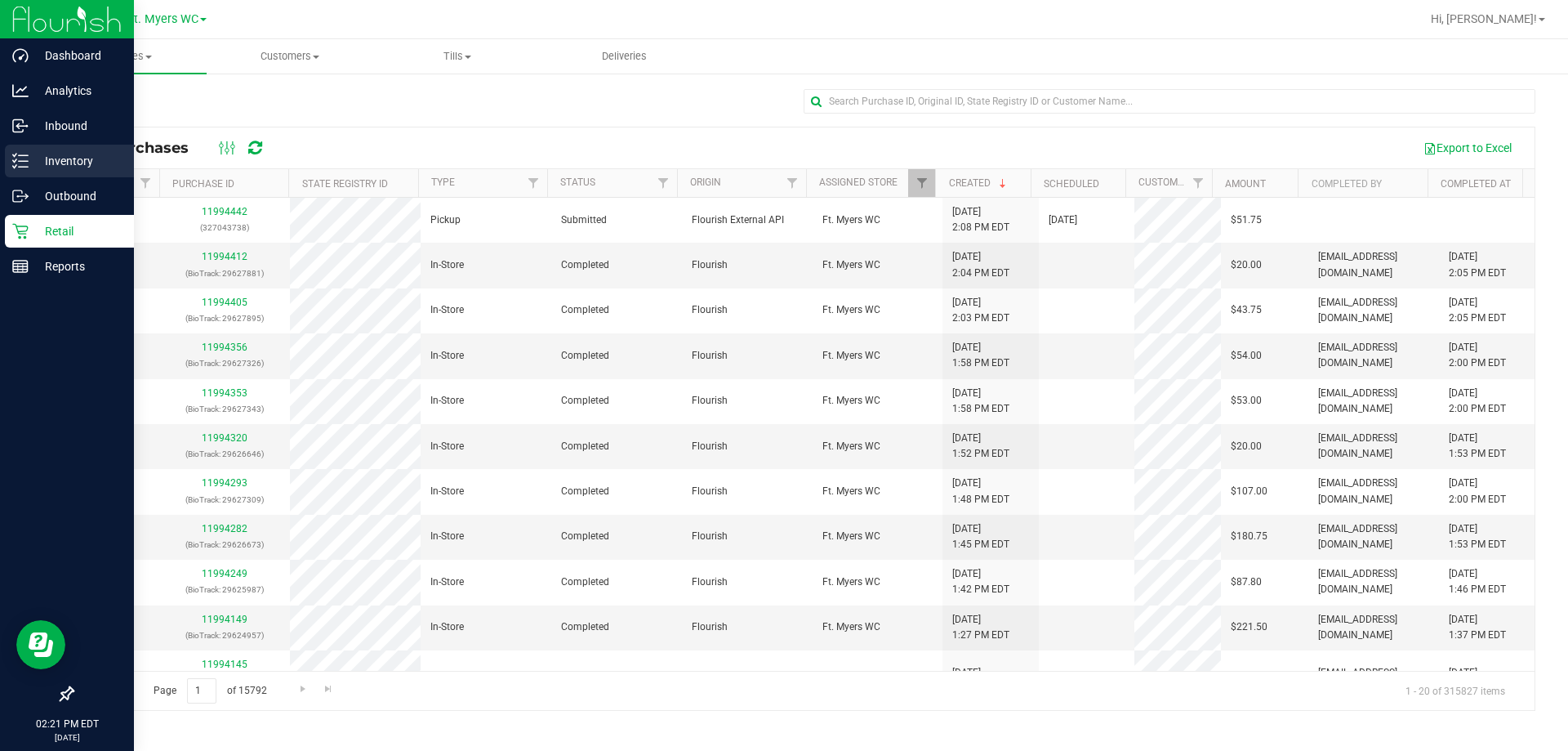
click at [27, 150] on div "Inventory" at bounding box center [69, 161] width 129 height 33
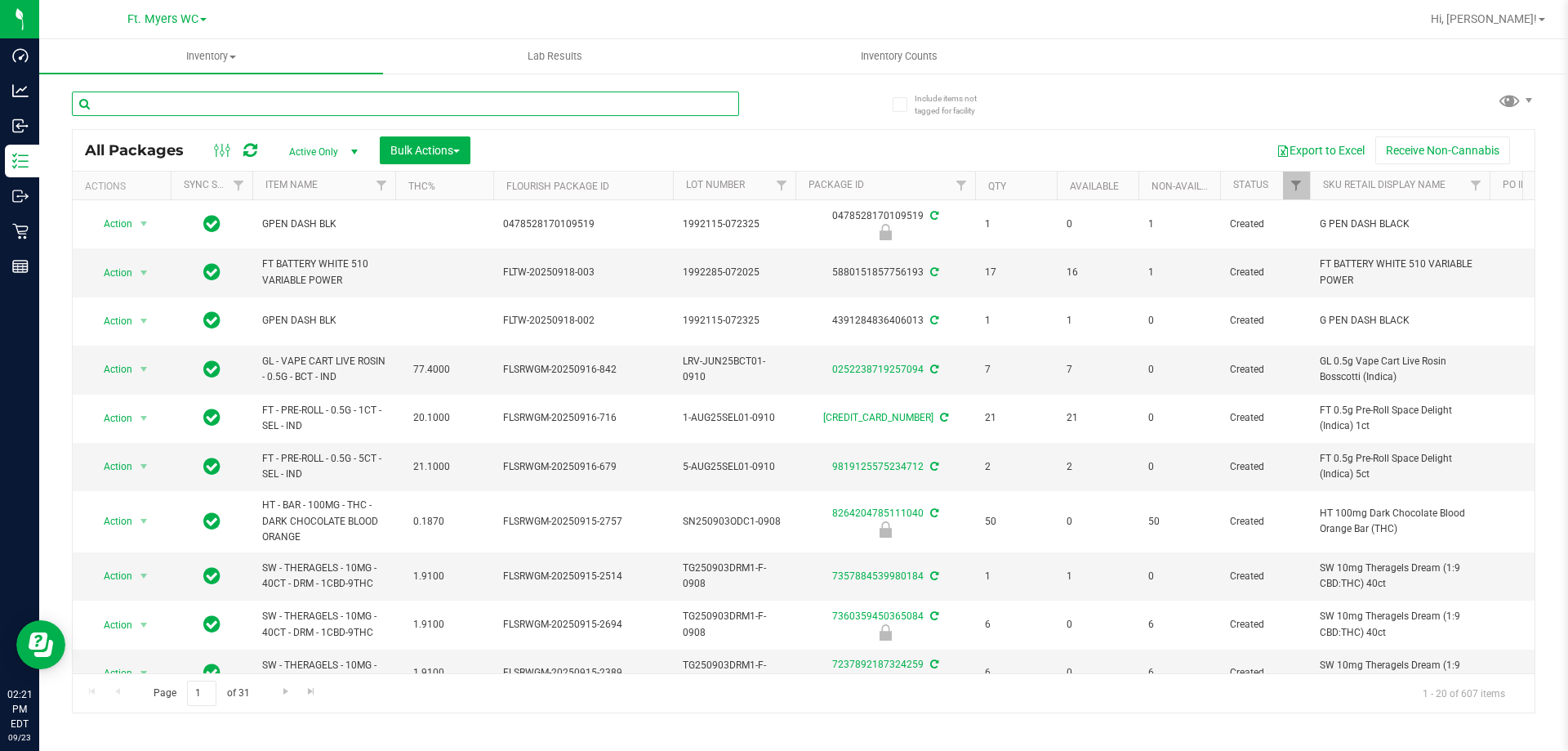
click at [241, 95] on input "text" at bounding box center [404, 103] width 667 height 24
type input "dash"
